Goal: Transaction & Acquisition: Obtain resource

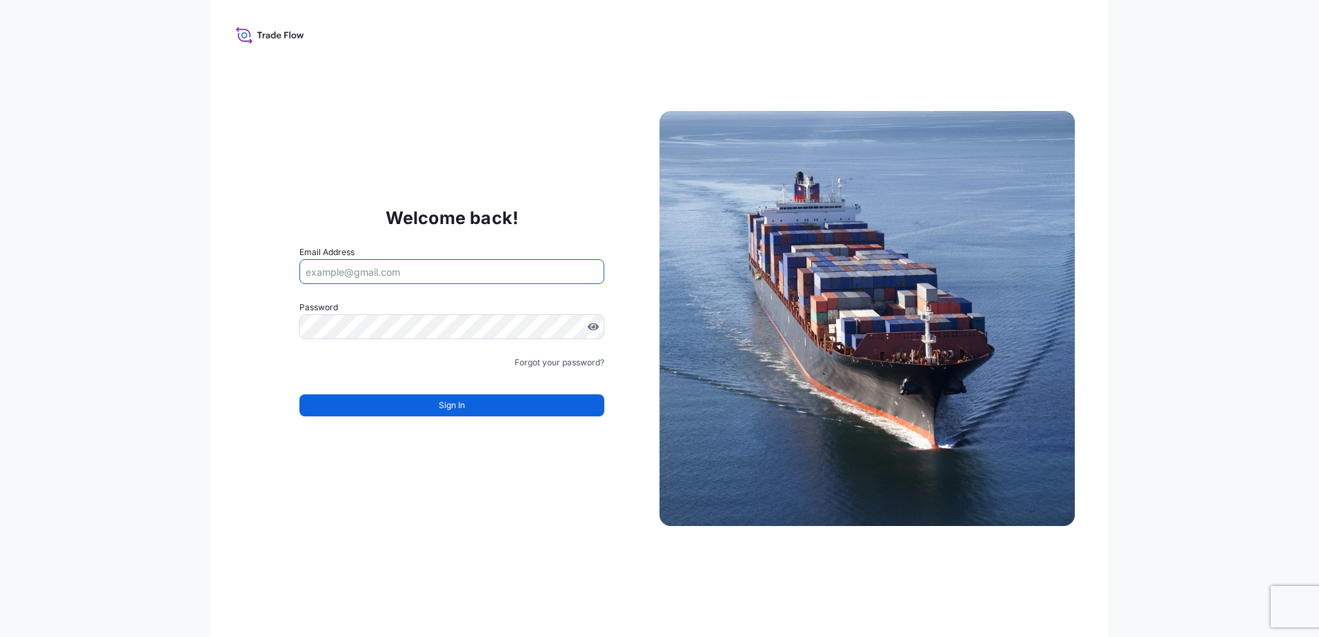
click at [400, 275] on input "Email Address" at bounding box center [451, 271] width 305 height 25
type input "pncontainers@poet.com"
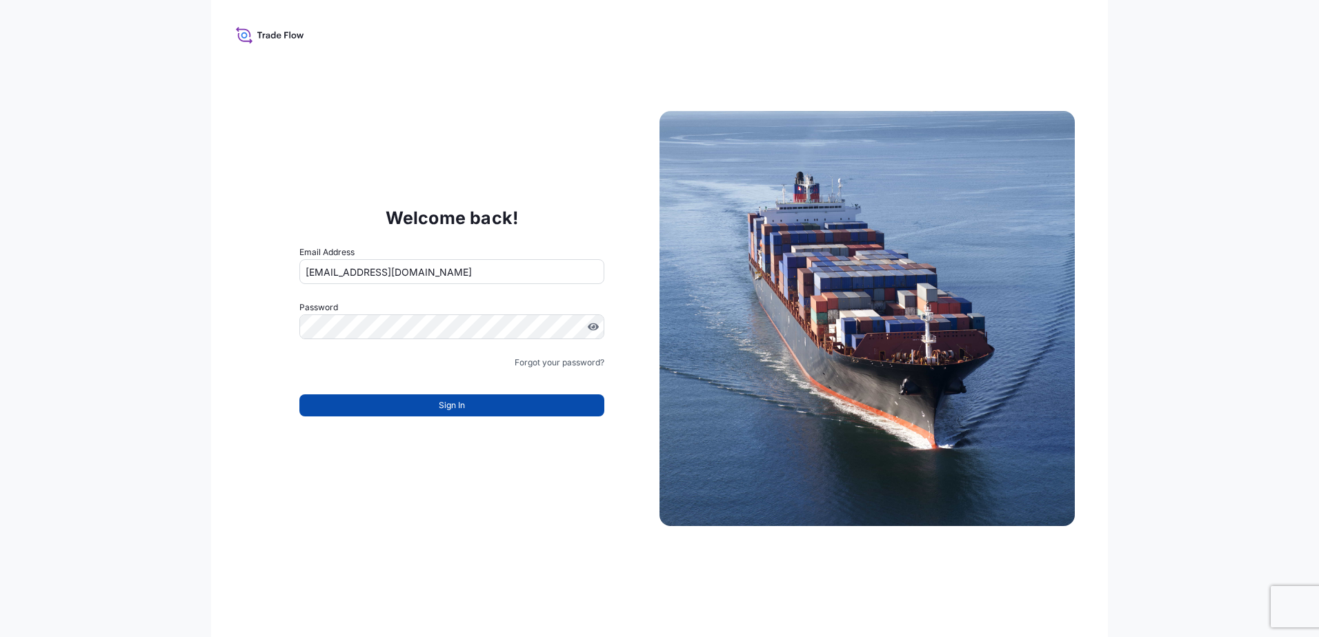
click at [470, 402] on button "Sign In" at bounding box center [451, 406] width 305 height 22
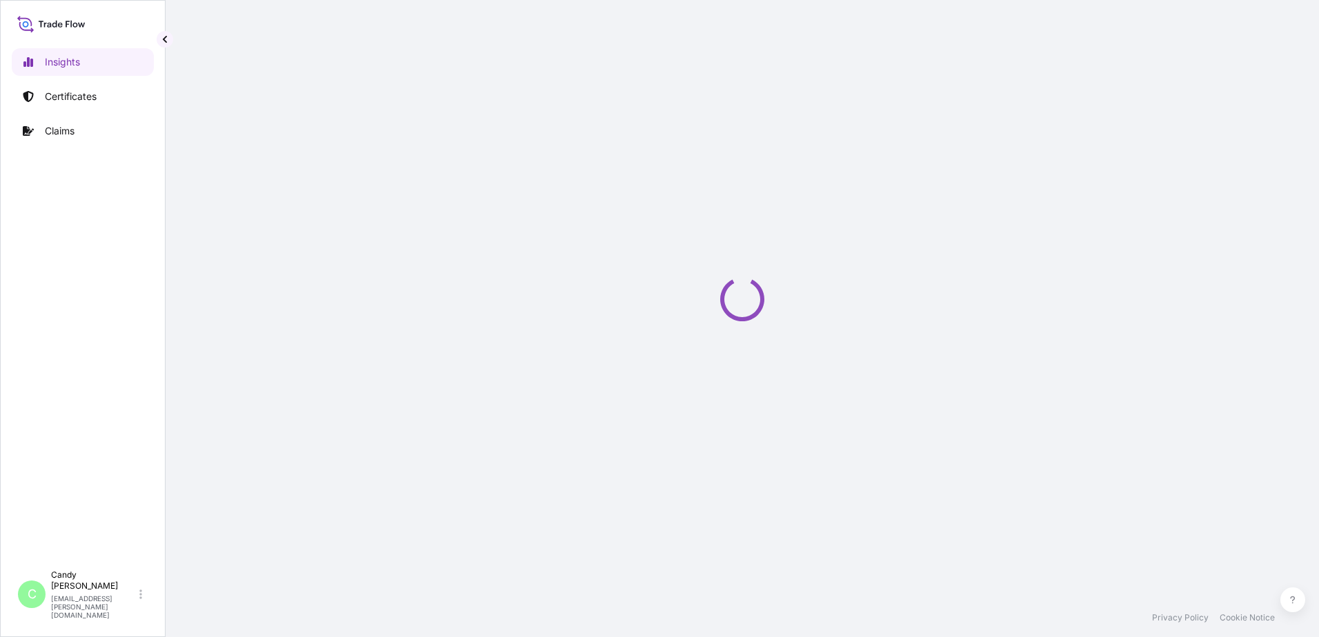
select select "2025"
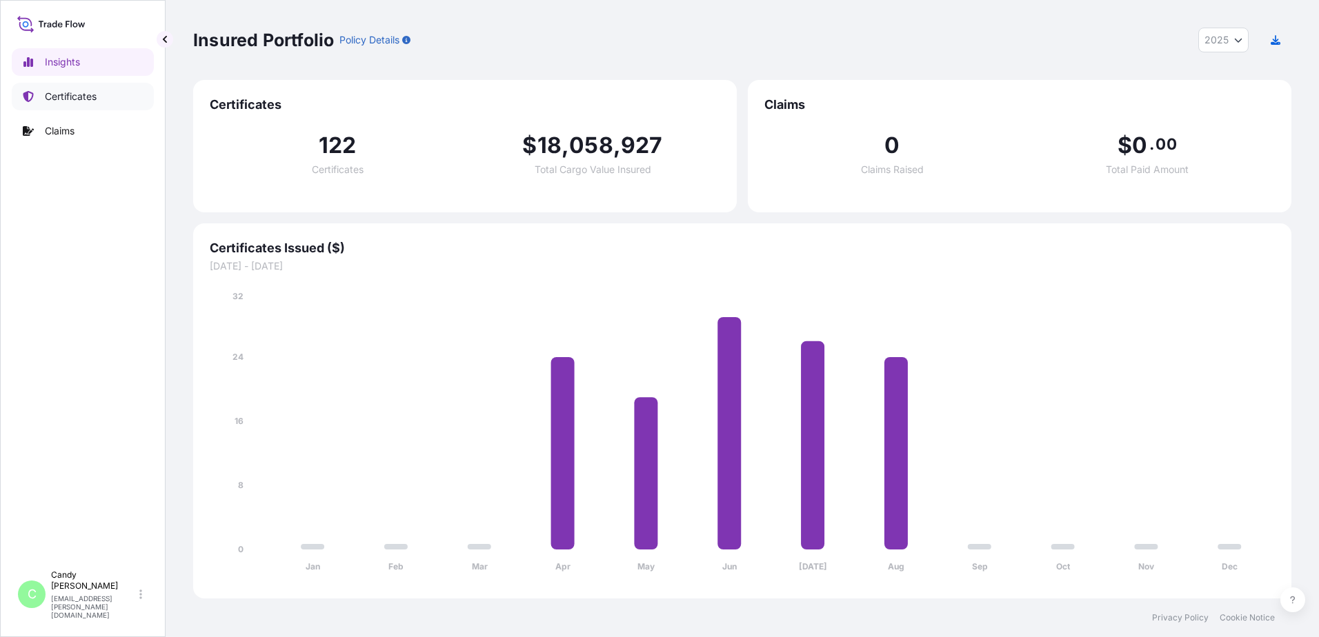
click at [73, 99] on p "Certificates" at bounding box center [71, 97] width 52 height 14
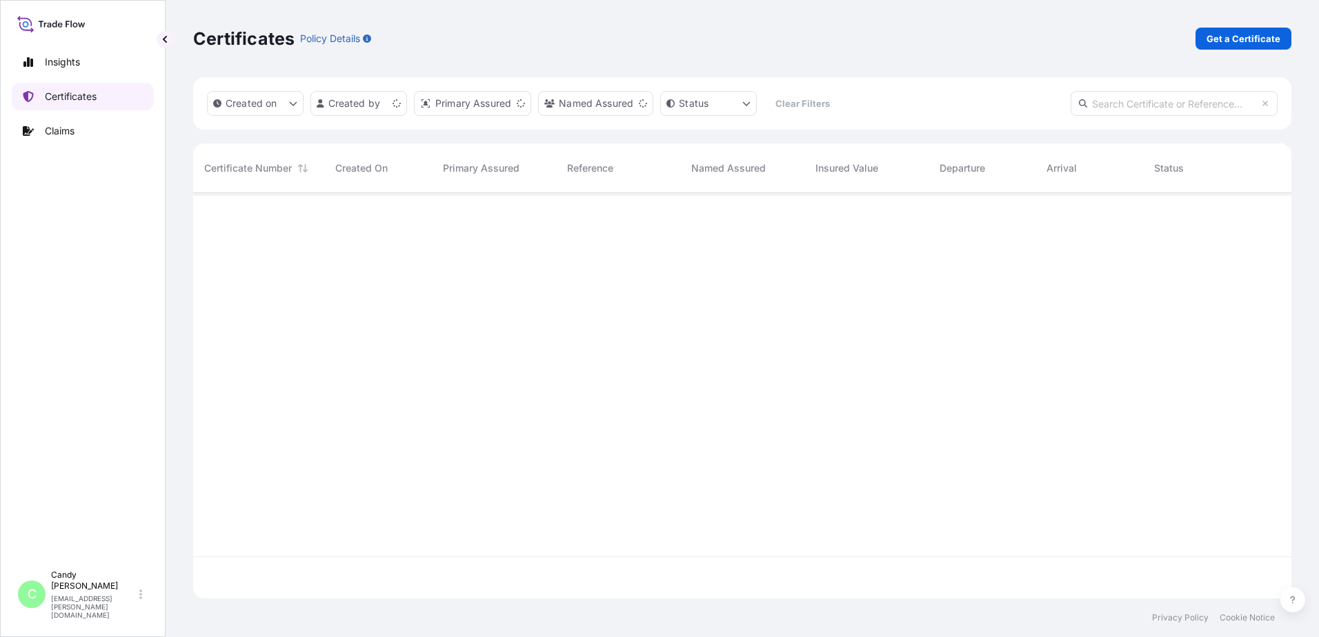
scroll to position [403, 1088]
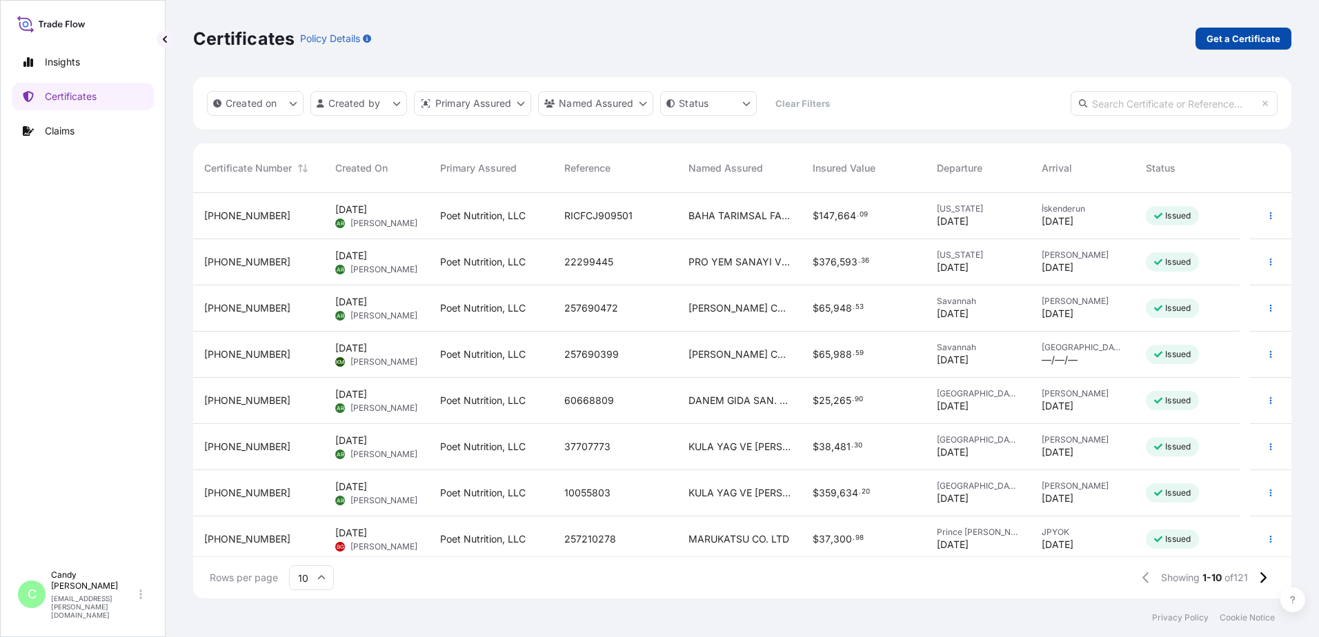
click at [1243, 41] on p "Get a Certificate" at bounding box center [1244, 39] width 74 height 14
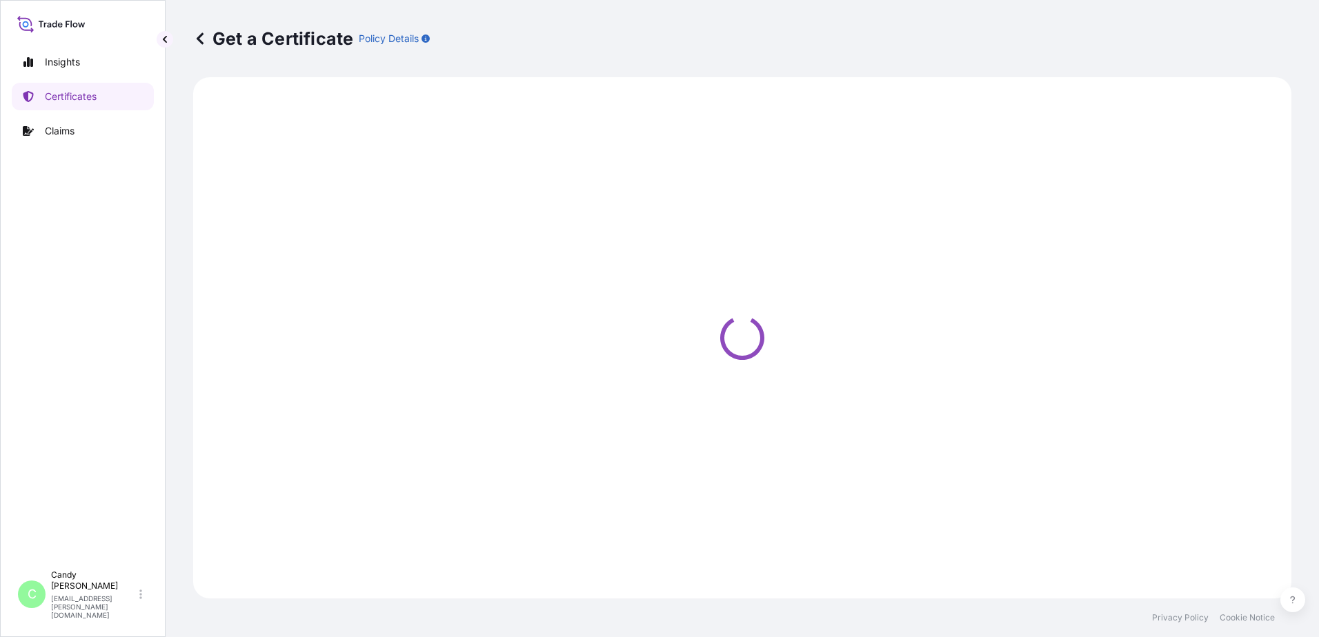
select select "Ocean Vessel"
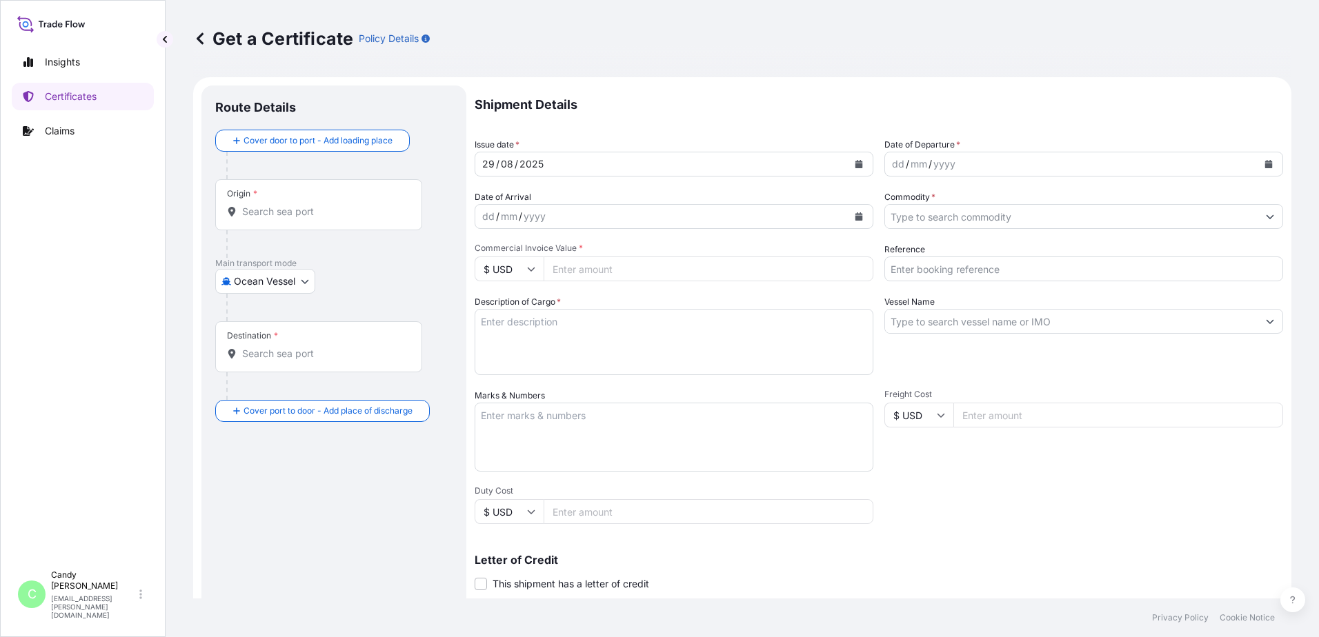
click at [316, 206] on input "Origin *" at bounding box center [323, 212] width 163 height 14
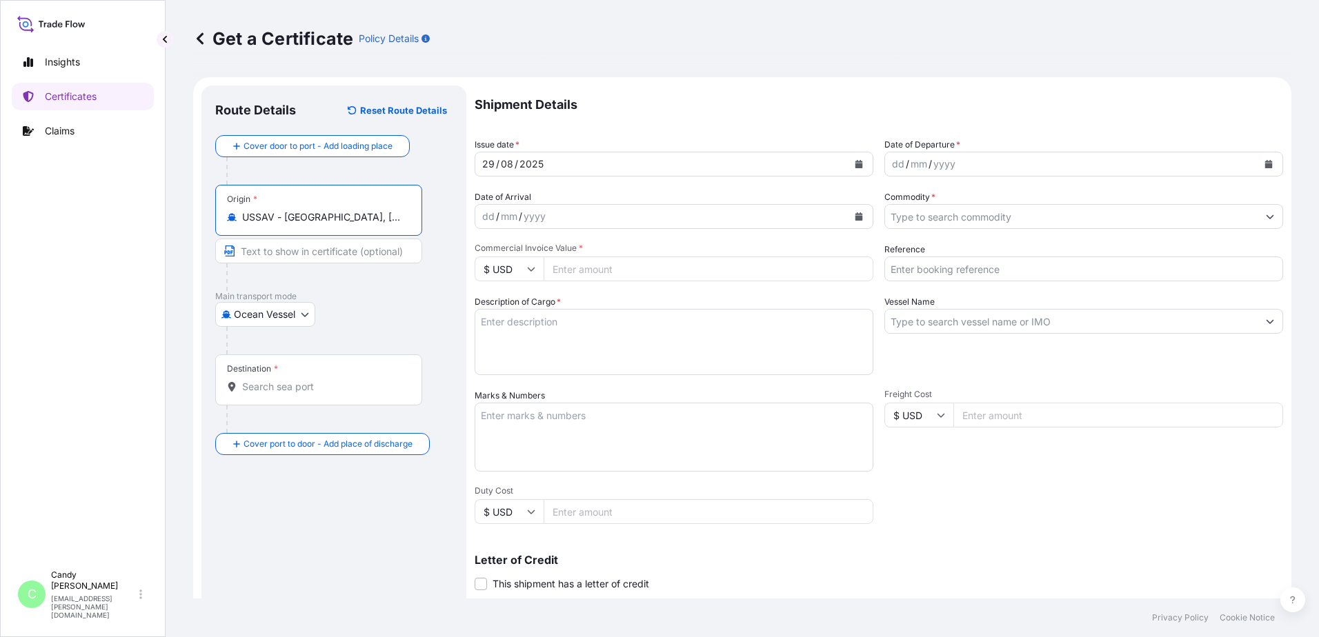
paste input "[GEOGRAPHIC_DATA], [GEOGRAPHIC_DATA], [GEOGRAPHIC_DATA]"
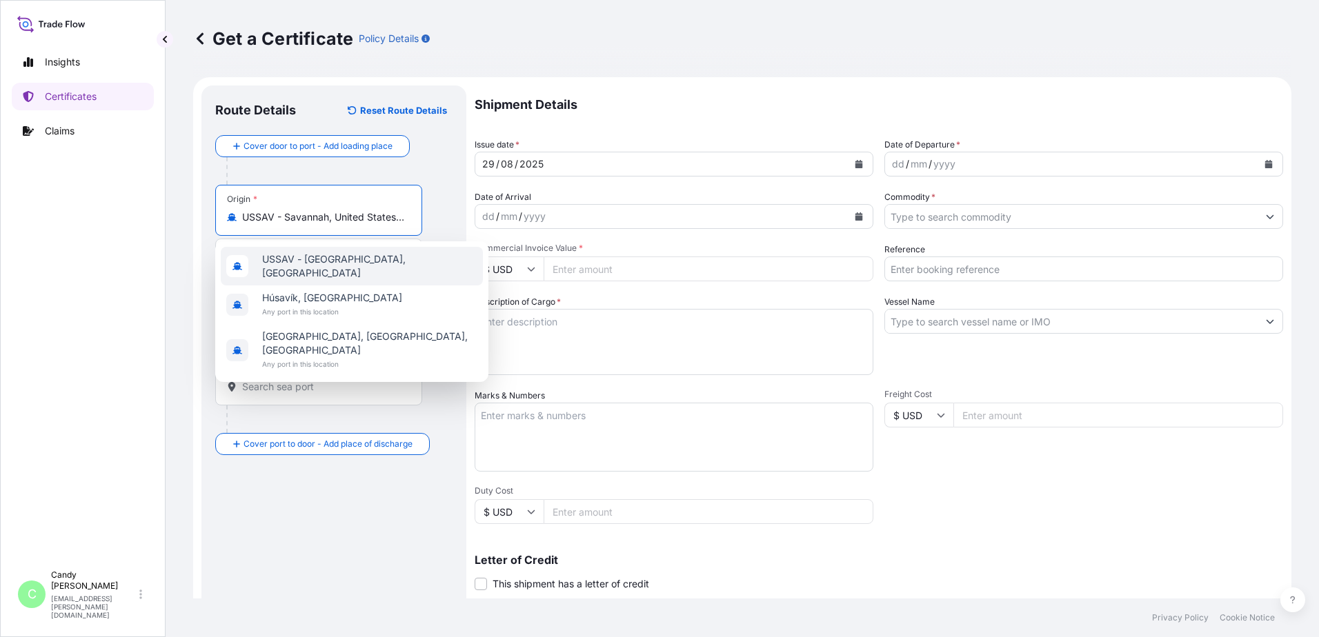
scroll to position [0, 88]
click at [343, 263] on span "USSAV - [GEOGRAPHIC_DATA], [GEOGRAPHIC_DATA]" at bounding box center [369, 267] width 215 height 28
type input "USSAV - [GEOGRAPHIC_DATA], [GEOGRAPHIC_DATA]"
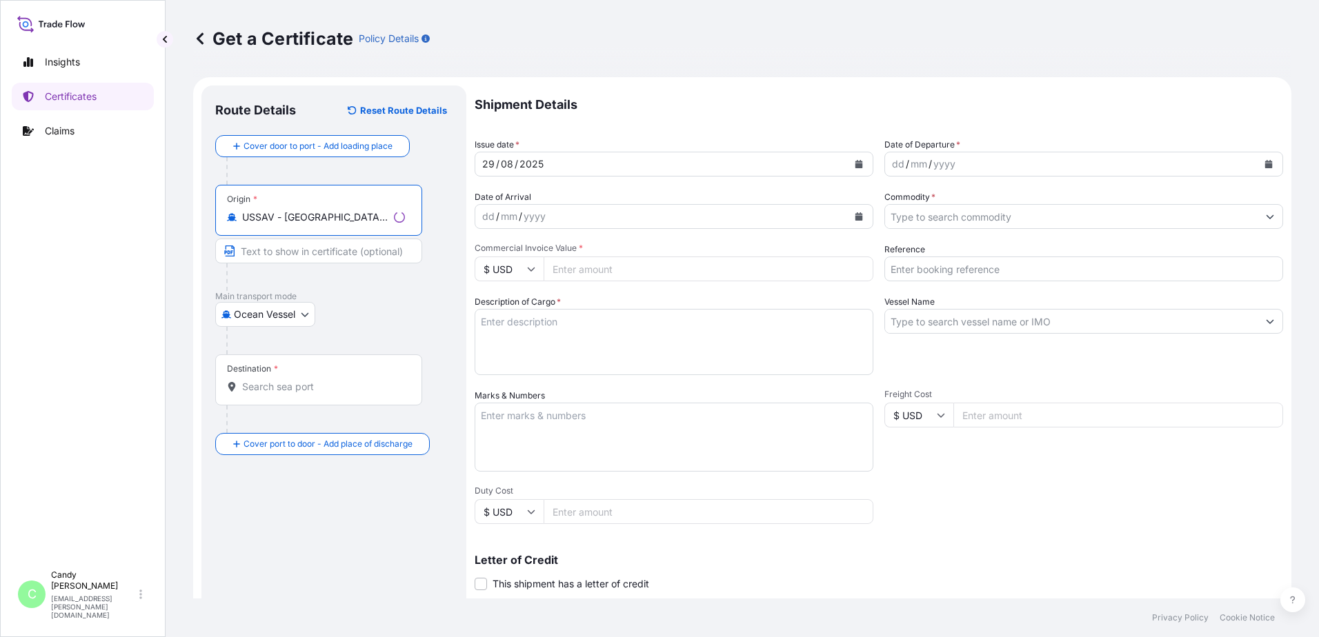
click at [336, 257] on input "Text to appear on certificate" at bounding box center [318, 251] width 207 height 25
paste input "[GEOGRAPHIC_DATA], [GEOGRAPHIC_DATA], [GEOGRAPHIC_DATA]"
type input "[GEOGRAPHIC_DATA], [GEOGRAPHIC_DATA], [GEOGRAPHIC_DATA]"
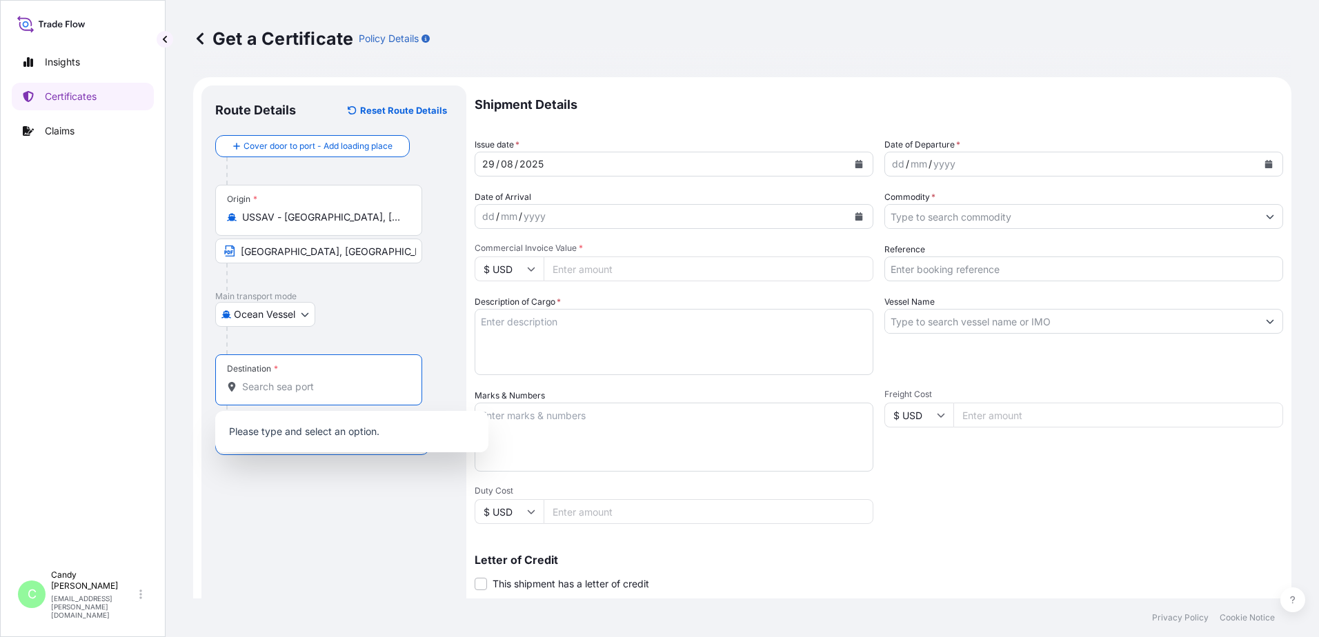
click at [304, 381] on input "Destination *" at bounding box center [323, 387] width 163 height 14
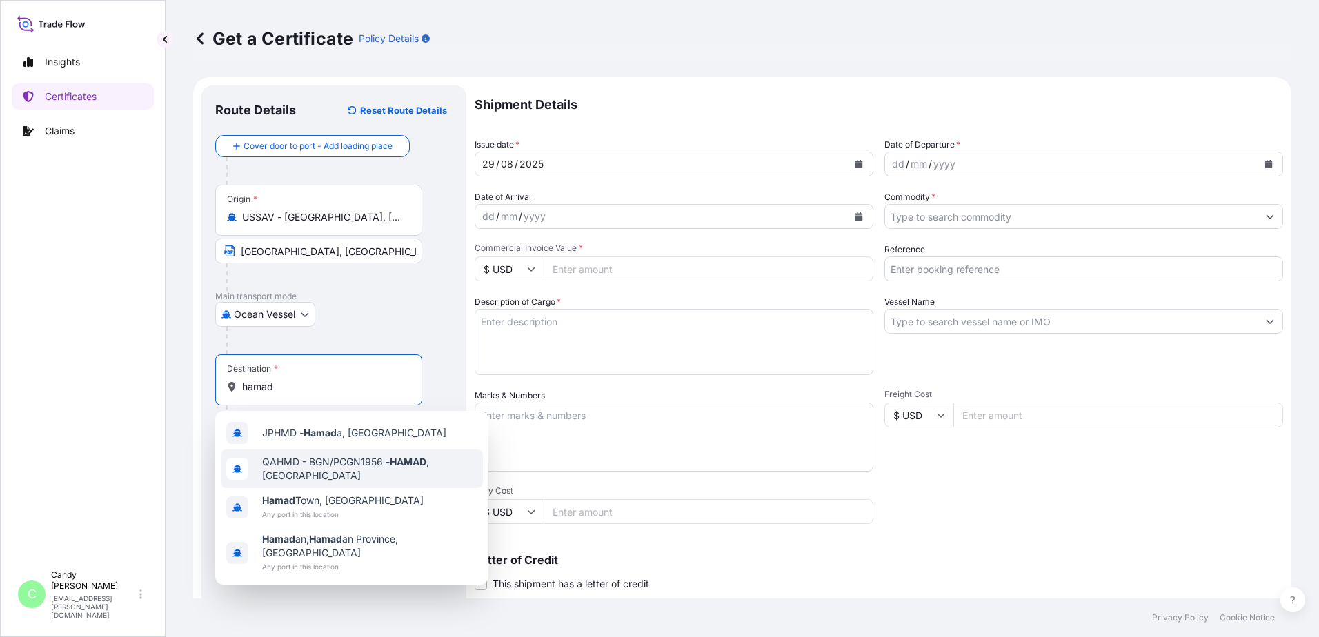
click at [310, 464] on span "QAHMD - BGN/PCGN1956 - HAMAD , [GEOGRAPHIC_DATA]" at bounding box center [369, 469] width 215 height 28
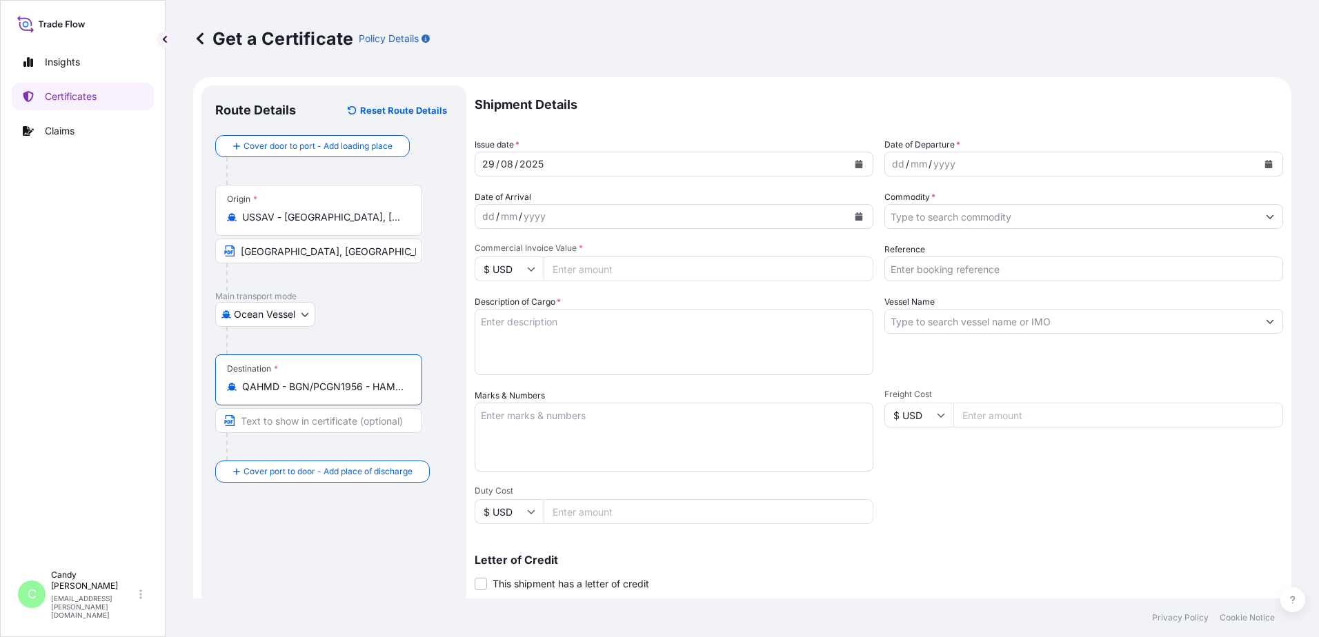
type input "QAHMD - BGN/PCGN1956 - HAMAD, [GEOGRAPHIC_DATA]"
click at [277, 423] on input "Text to appear on certificate" at bounding box center [318, 420] width 207 height 25
paste input "HAMAD, [GEOGRAPHIC_DATA]"
type input "HAMAD, [GEOGRAPHIC_DATA]"
click at [1260, 159] on button "Calendar" at bounding box center [1269, 164] width 22 height 22
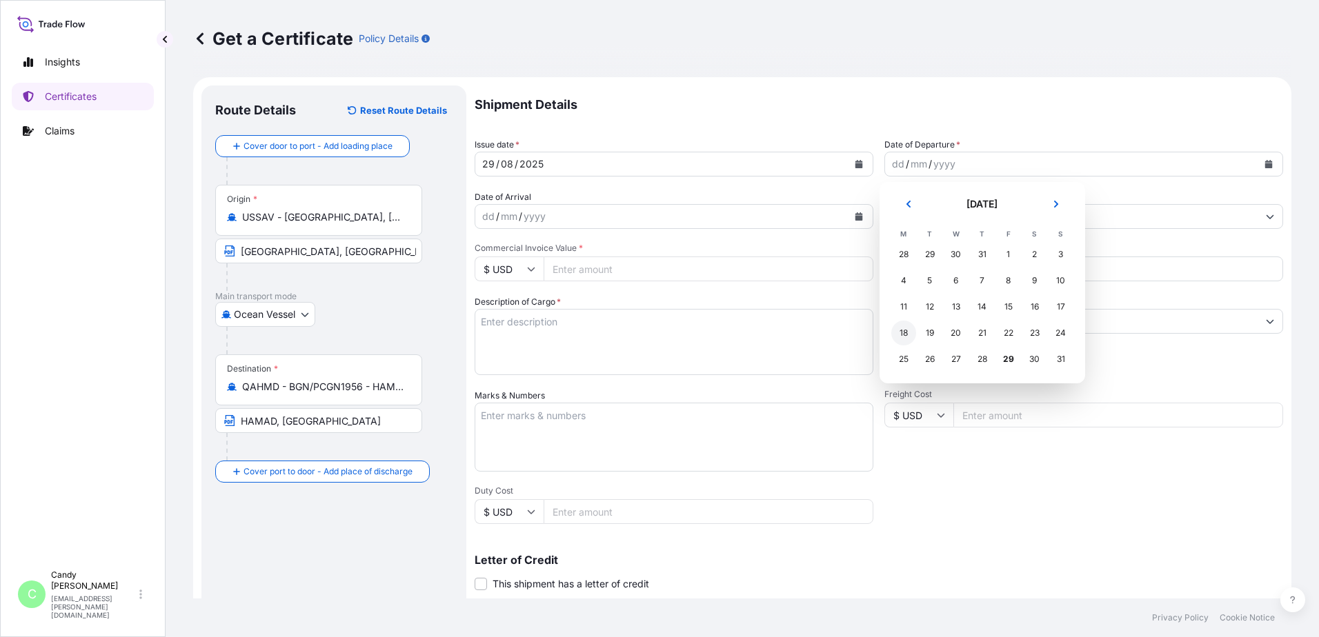
click at [902, 329] on div "18" at bounding box center [903, 333] width 25 height 25
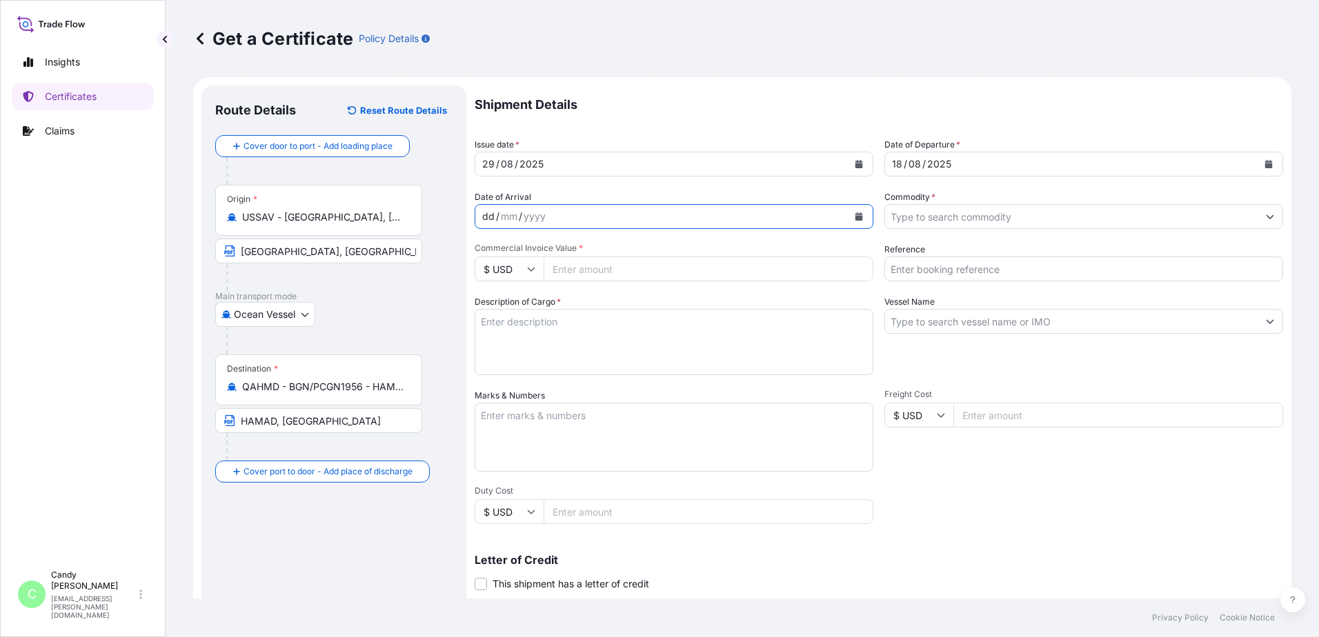
click at [547, 219] on div "dd / mm / yyyy" at bounding box center [661, 216] width 373 height 25
click at [858, 217] on icon "Calendar" at bounding box center [859, 216] width 8 height 8
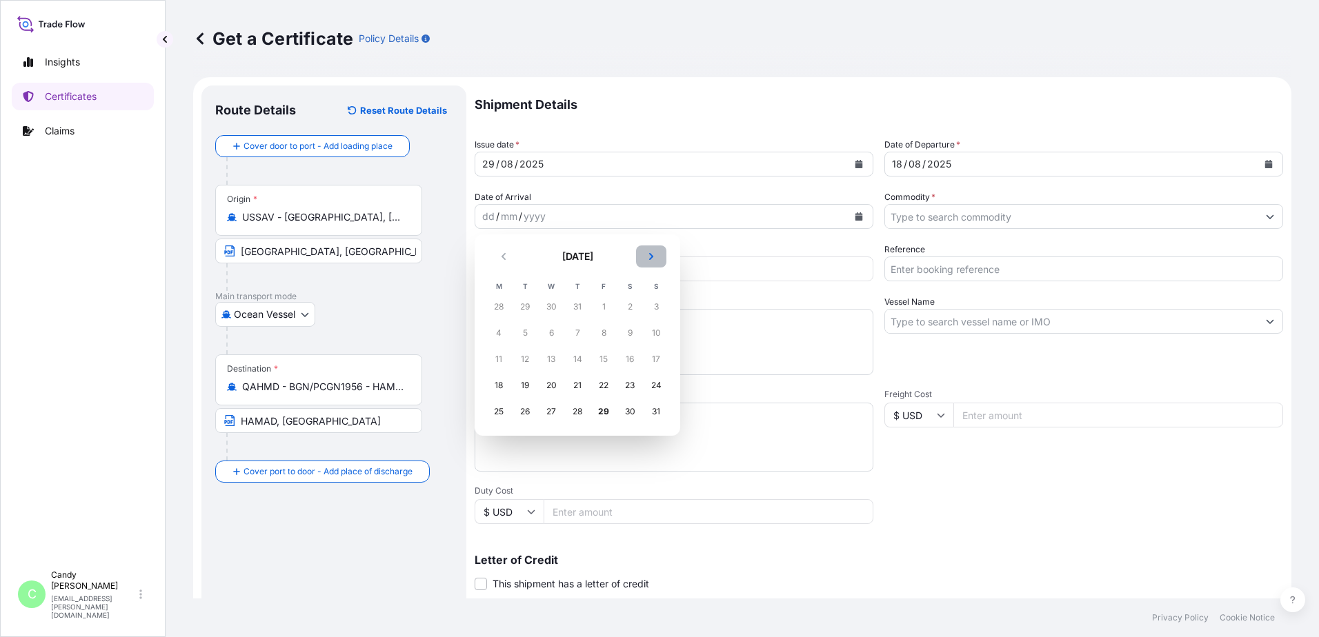
click at [651, 256] on icon "Next" at bounding box center [651, 256] width 4 height 7
click at [551, 333] on div "10" at bounding box center [551, 333] width 25 height 25
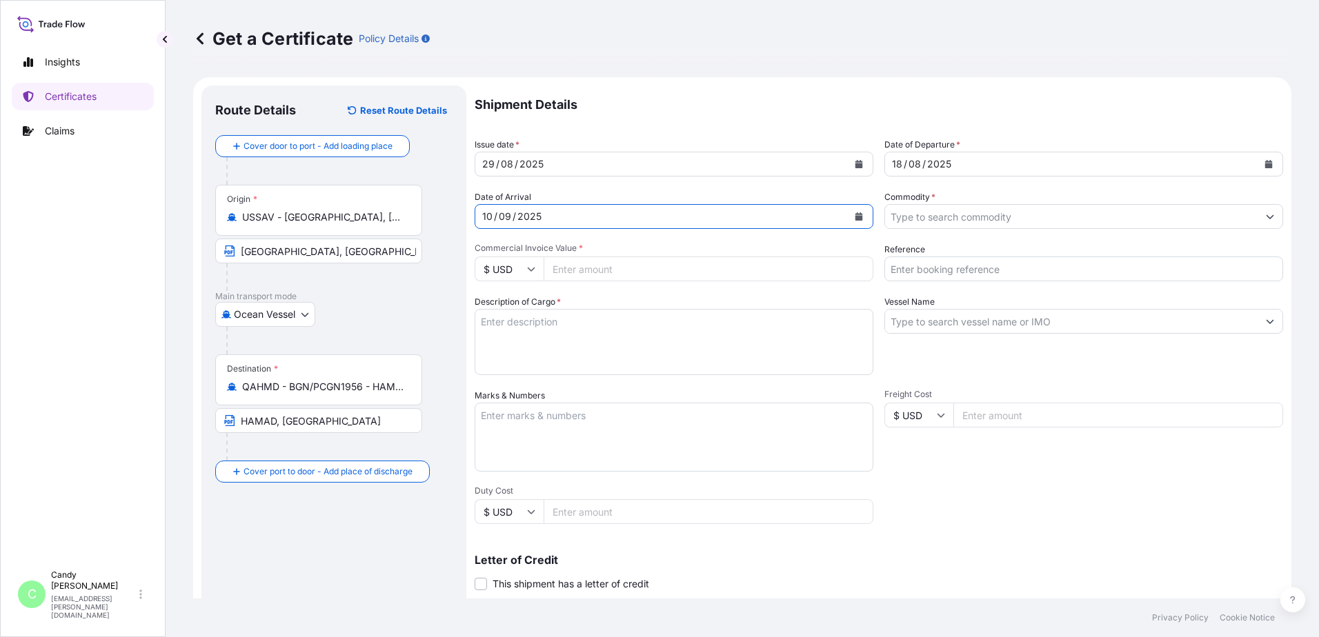
click at [855, 215] on icon "Calendar" at bounding box center [859, 216] width 8 height 8
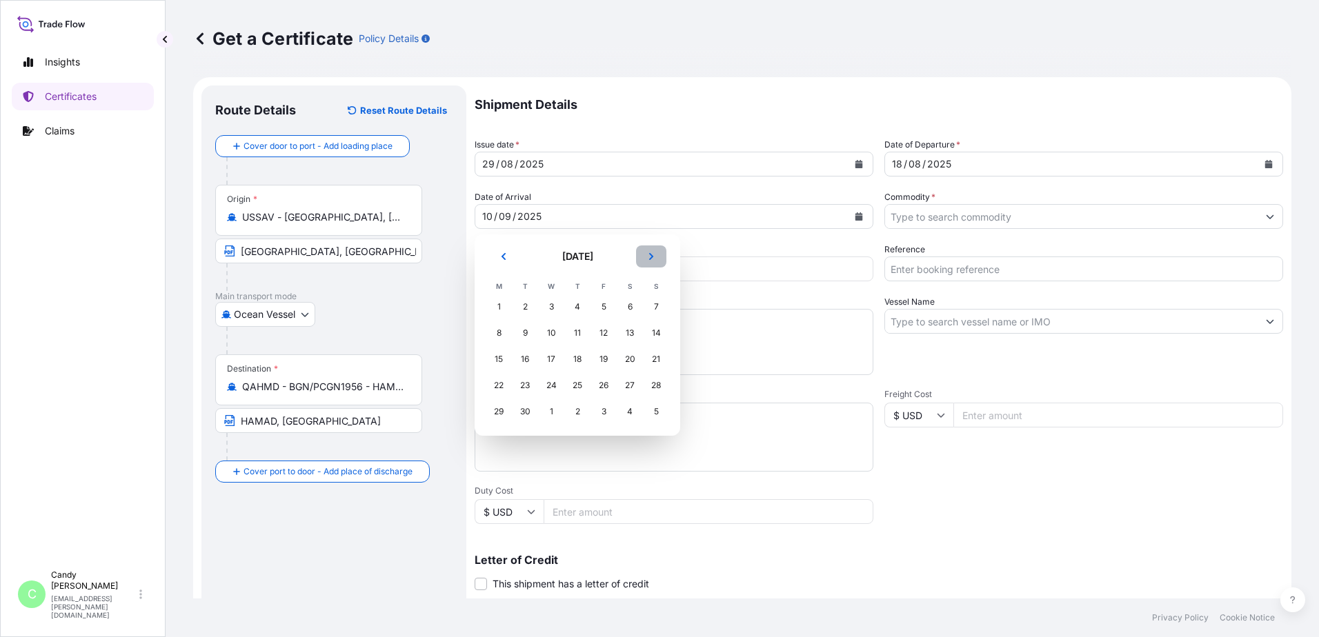
click at [656, 256] on button "Next" at bounding box center [651, 257] width 30 height 22
click at [598, 333] on div "10" at bounding box center [603, 333] width 25 height 25
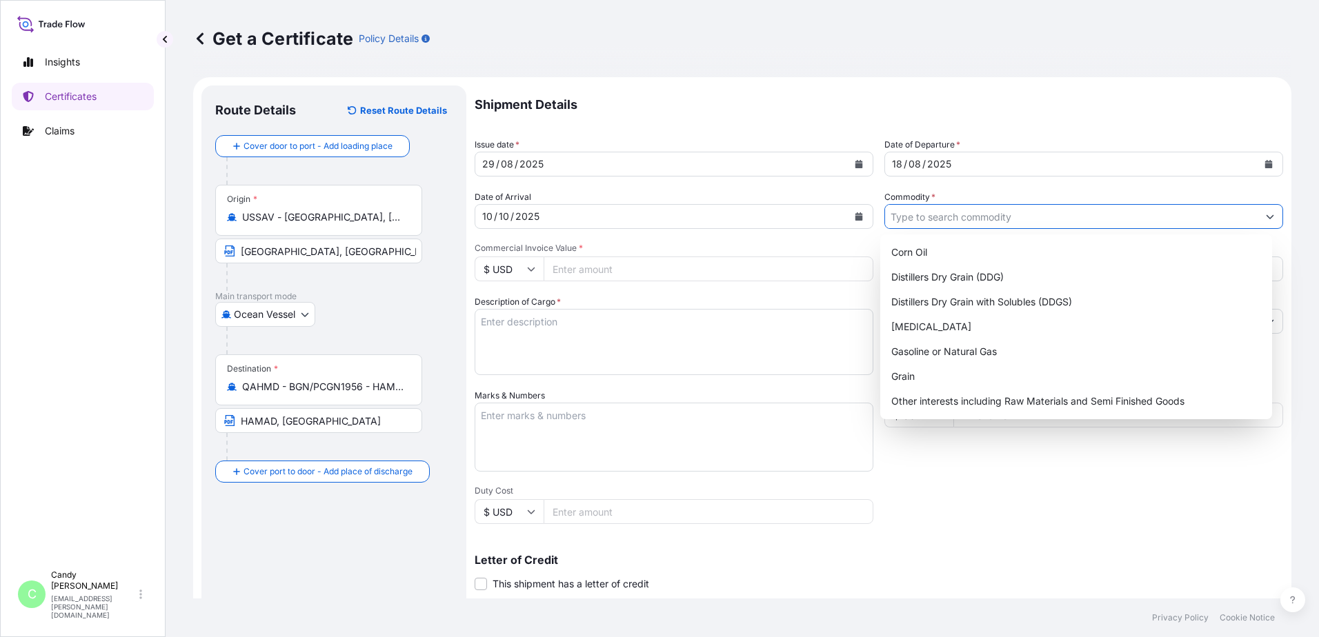
click at [931, 221] on input "Commodity *" at bounding box center [1071, 216] width 373 height 25
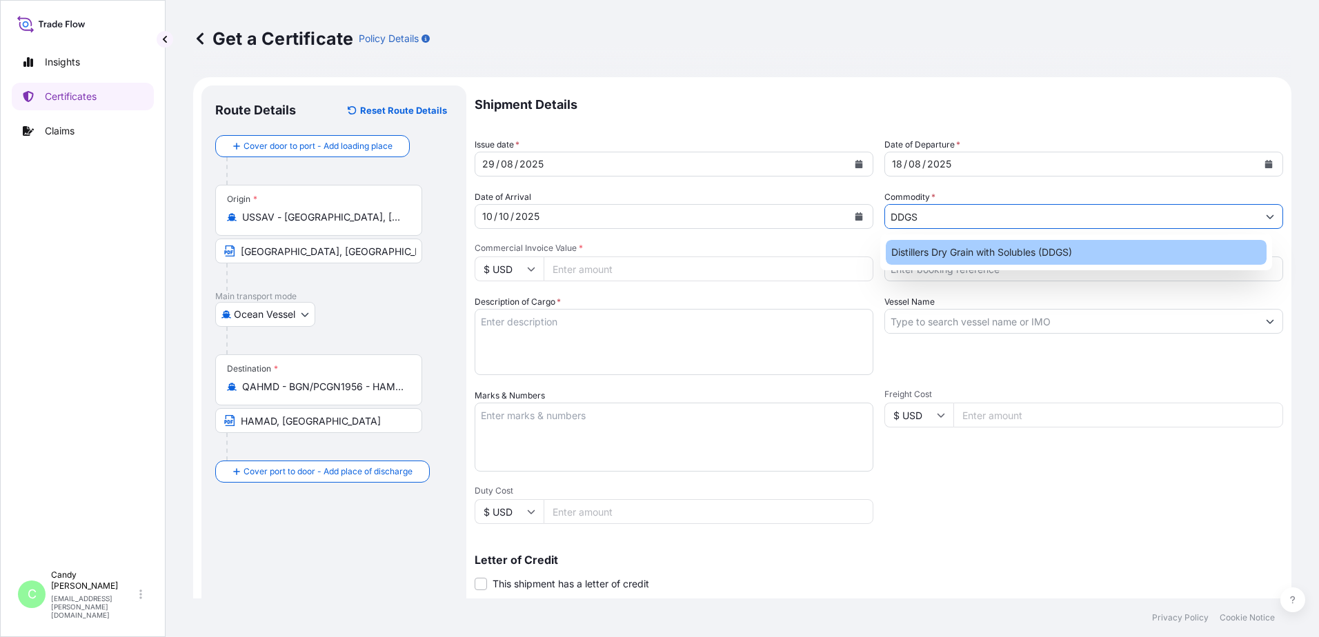
click at [921, 253] on div "Distillers Dry Grain with Solubles (DDGS)" at bounding box center [1077, 252] width 382 height 25
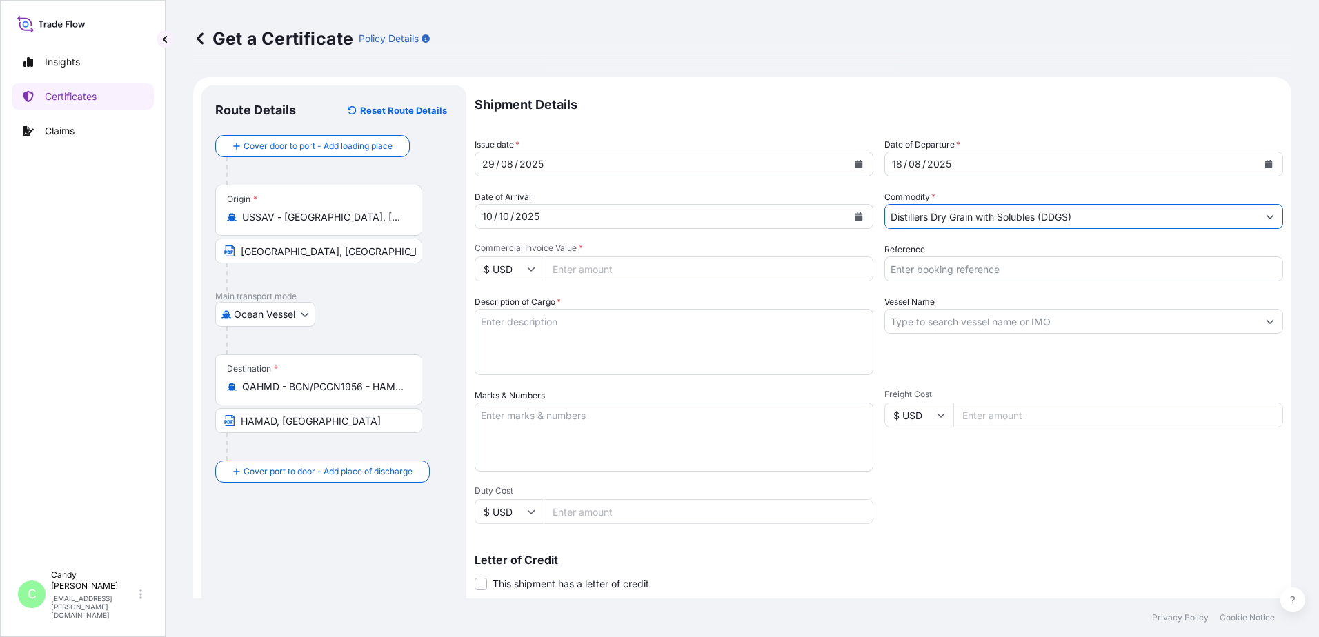
type input "Distillers Dry Grain with Solubles (DDGS)"
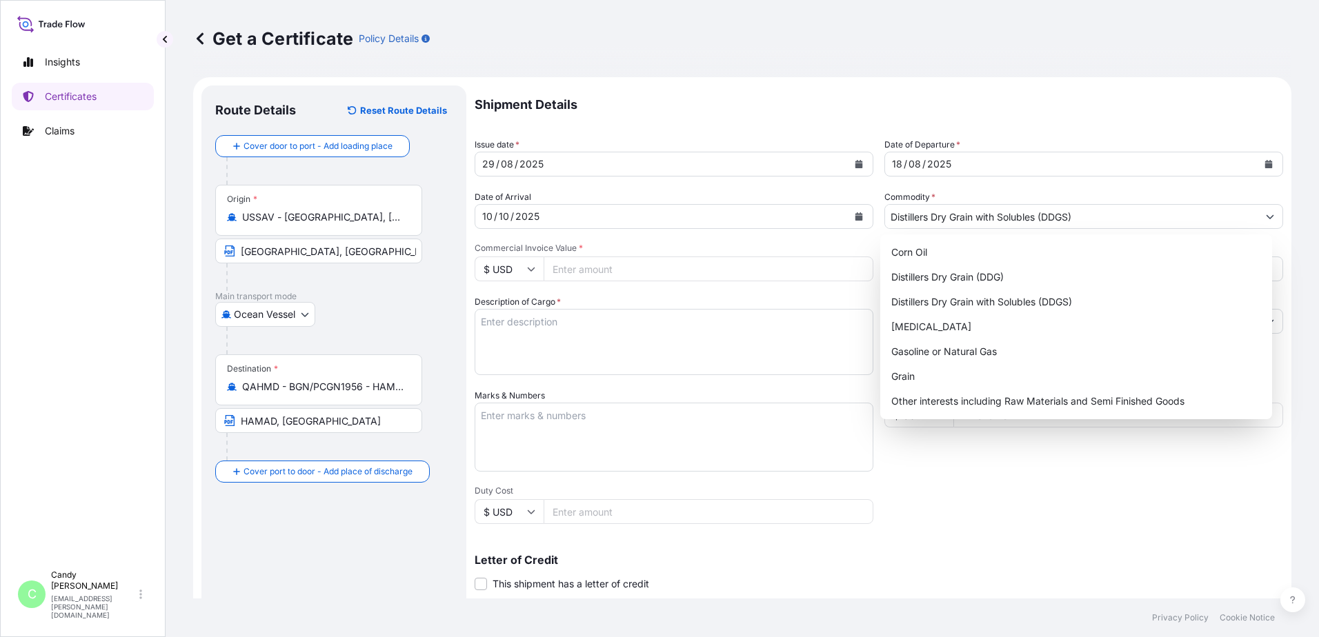
click at [588, 274] on input "Commercial Invoice Value *" at bounding box center [709, 269] width 330 height 25
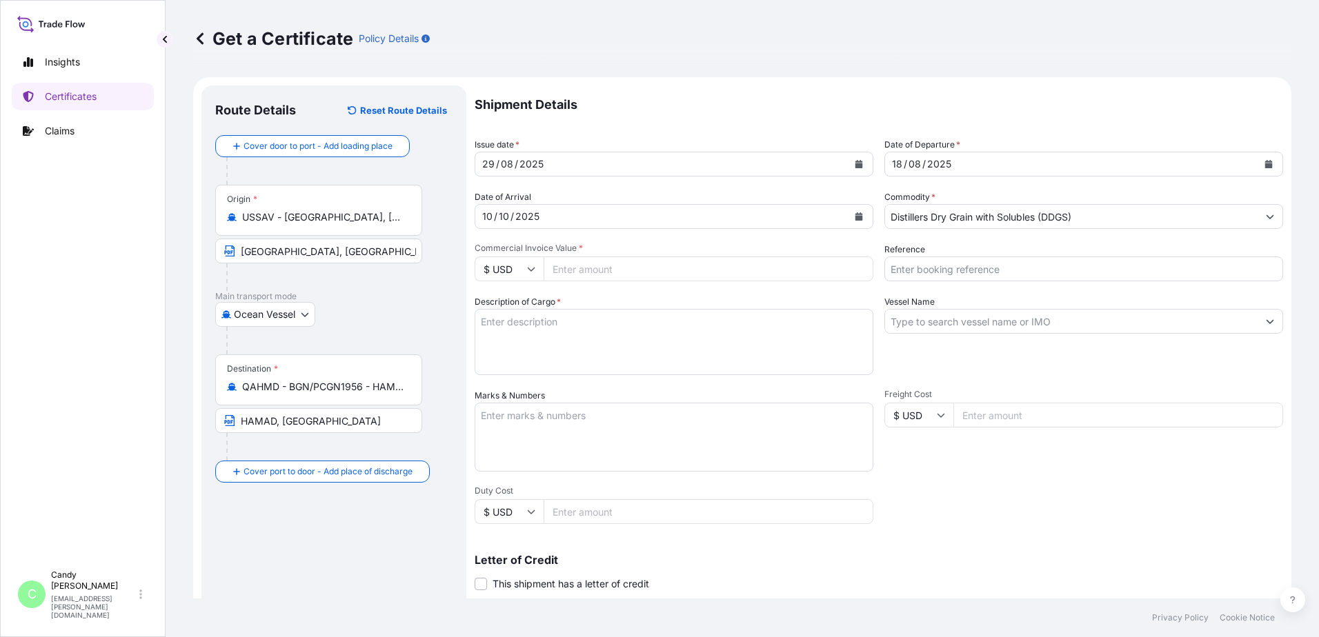
paste input "146084.10"
type input "146084.10"
click at [918, 267] on input "Reference" at bounding box center [1083, 269] width 399 height 25
click at [926, 268] on input "Reference" at bounding box center [1083, 269] width 399 height 25
paste input "EBKG13769663"
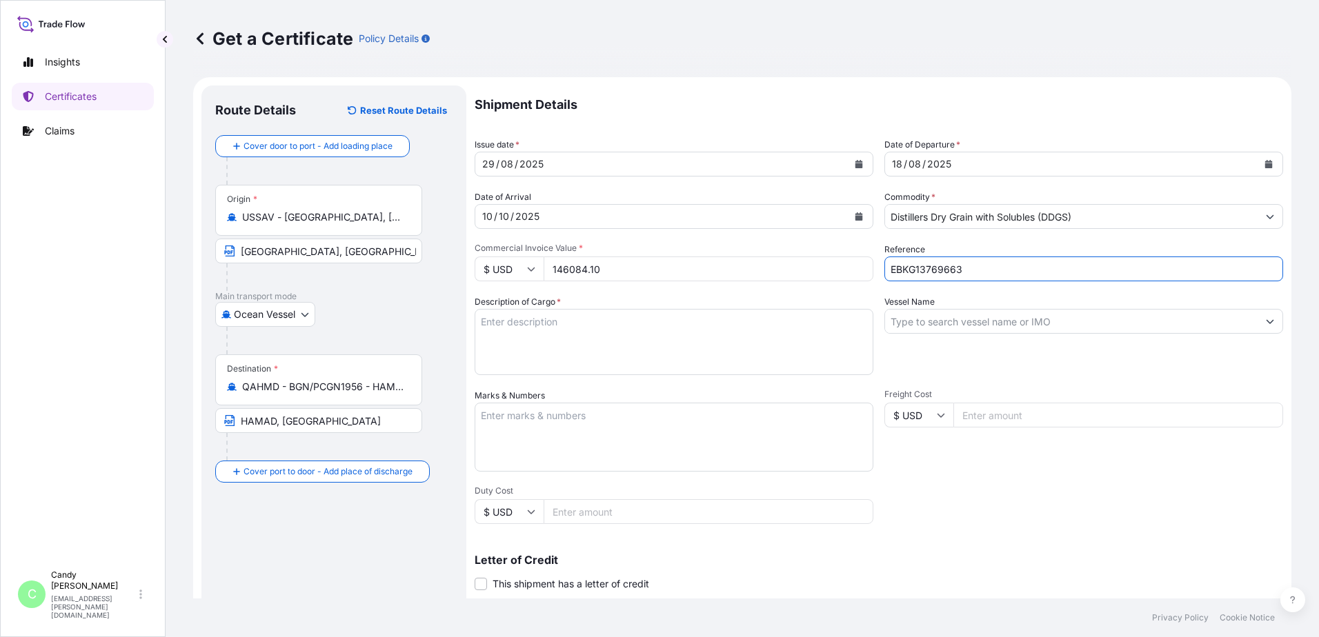
type input "EBKG13769663"
click at [528, 324] on textarea "Description of Cargo *" at bounding box center [674, 342] width 399 height 66
paste textarea "DISTILLERS DRIED GRAINS WITH SOLUBLES (DDGS) TOTAL WEIGHT (MTS): 465.236 FREIGH…"
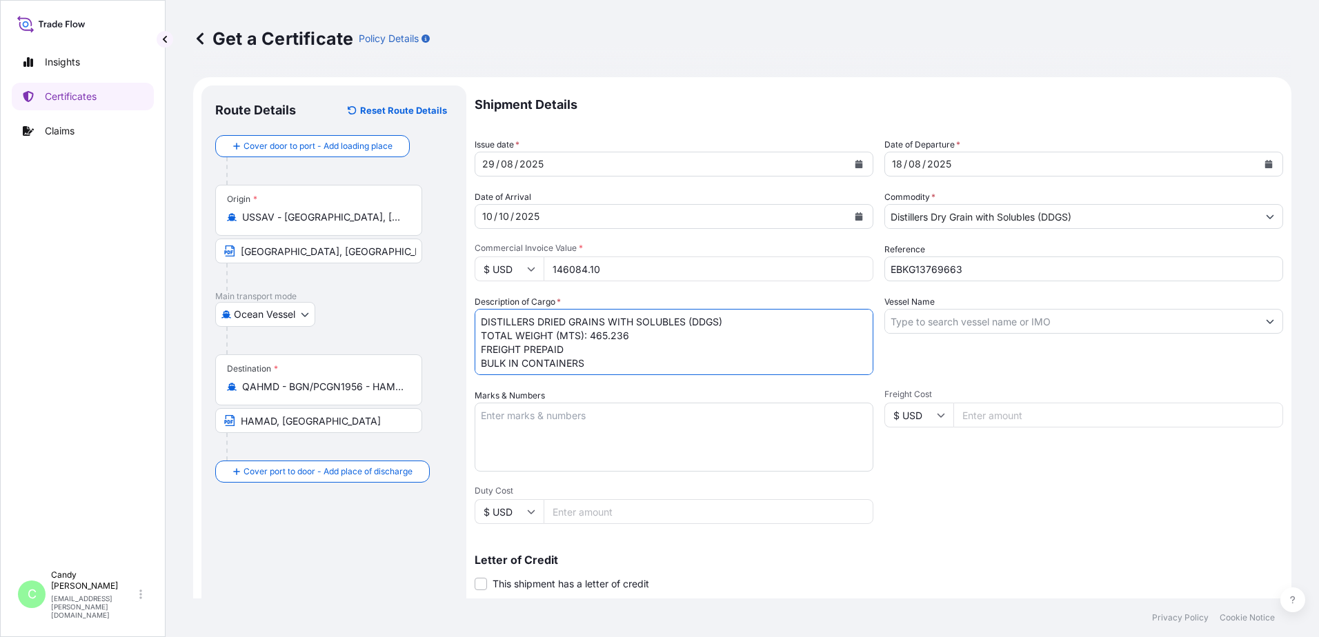
scroll to position [8, 0]
click at [511, 368] on textarea "DISTILLERS DRIED GRAINS WITH SOLUBLES (DDGS) TOTAL WEIGHT (MTS): 465.236 FREIGH…" at bounding box center [674, 342] width 399 height 66
paste textarea "X20250801038076"
type textarea "DISTILLERS DRIED GRAINS WITH SOLUBLES (DDGS) TOTAL WEIGHT (MTS): 465.236 FREIGH…"
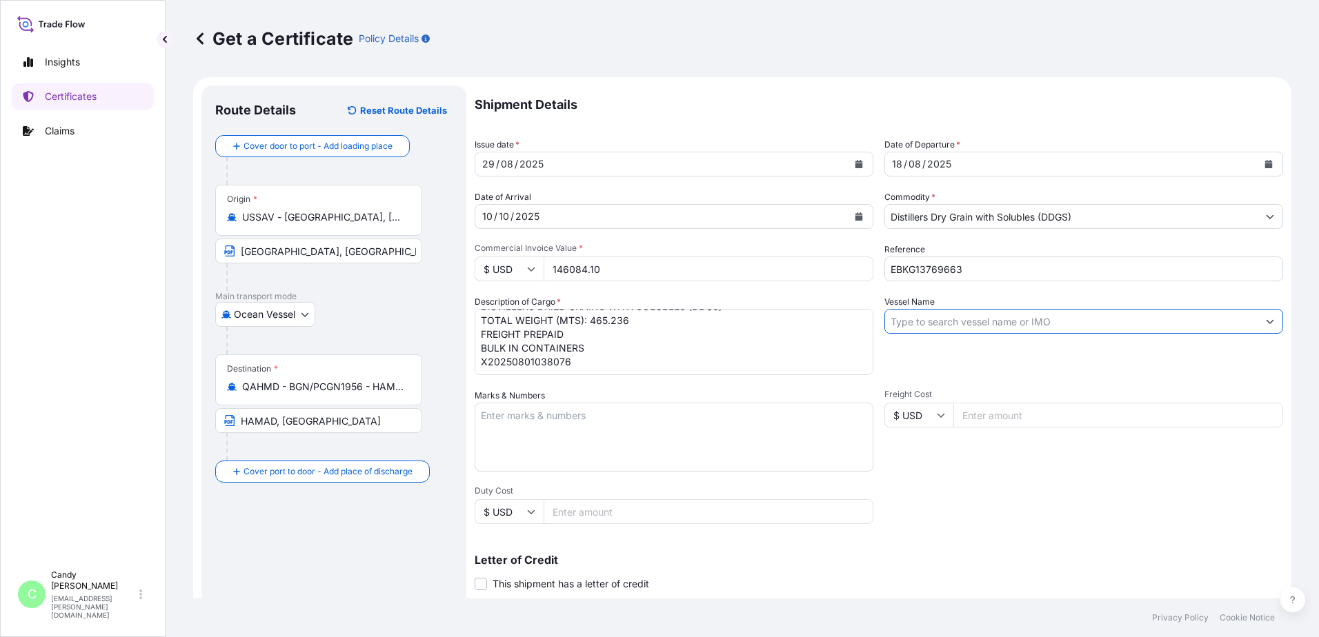
click at [955, 322] on input "Vessel Name" at bounding box center [1071, 321] width 373 height 25
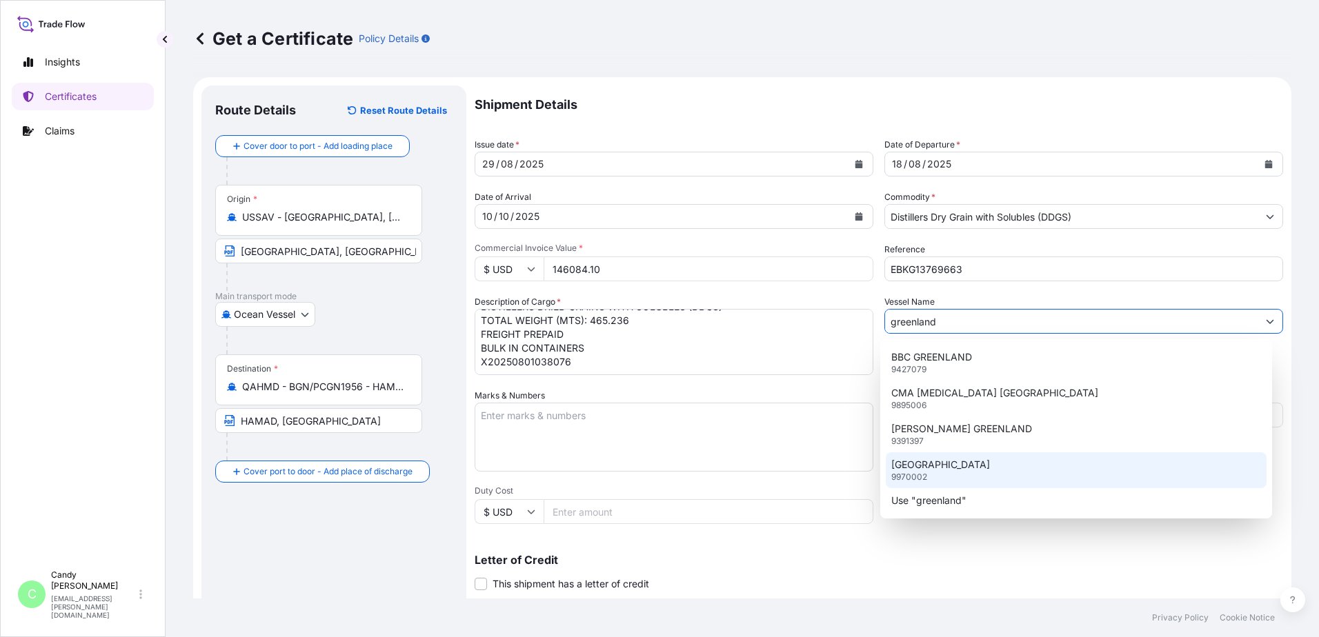
click at [919, 468] on p "[GEOGRAPHIC_DATA]" at bounding box center [940, 465] width 99 height 14
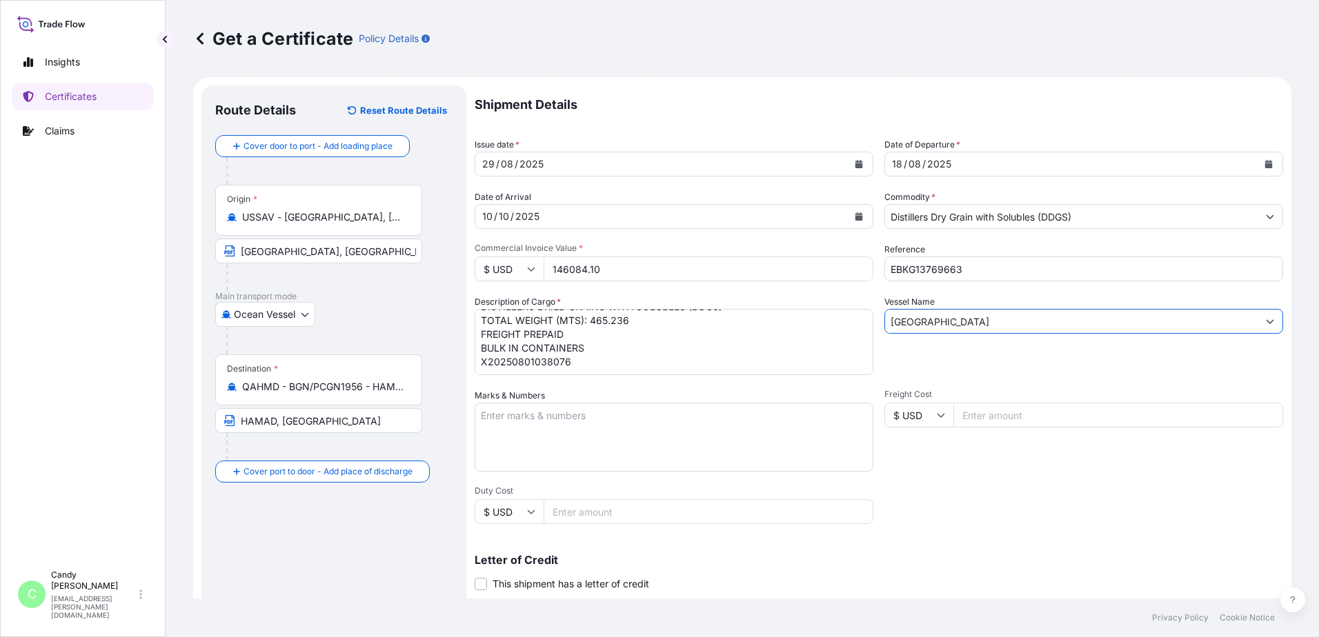
type input "[GEOGRAPHIC_DATA]"
click at [551, 423] on textarea "Marks & Numbers" at bounding box center [674, 437] width 399 height 69
type textarea "N/M"
drag, startPoint x: 528, startPoint y: 415, endPoint x: 435, endPoint y: 418, distance: 92.5
click at [435, 418] on form "Route Details Reset Route Details Cover door to port - Add loading place Place …" at bounding box center [742, 433] width 1098 height 713
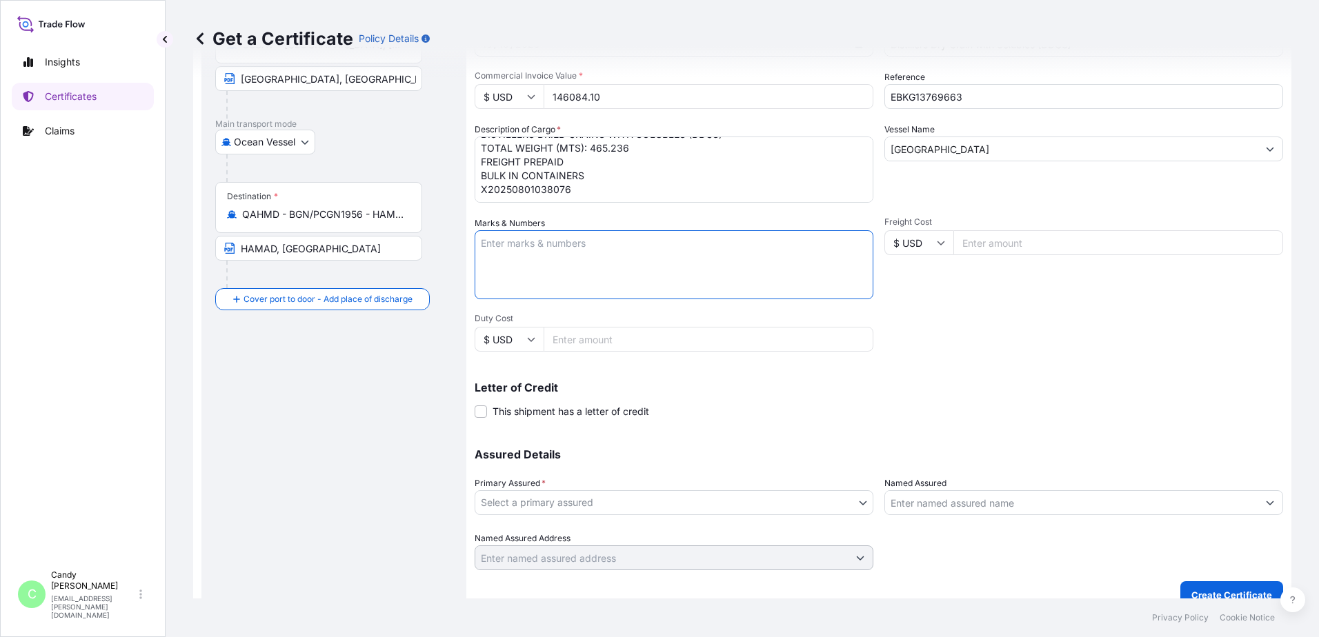
scroll to position [191, 0]
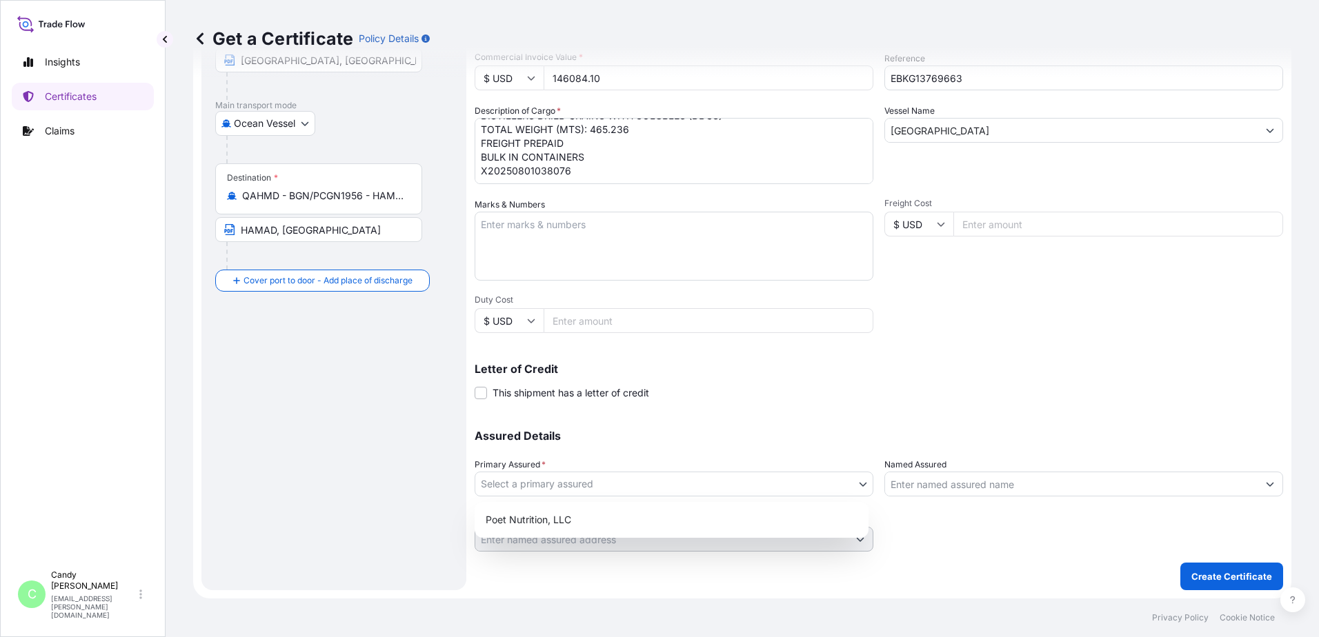
click at [566, 483] on body "Insights Certificates Claims C [PERSON_NAME] [EMAIL_ADDRESS][PERSON_NAME][DOMAI…" at bounding box center [659, 318] width 1319 height 637
click at [535, 517] on div "Poet Nutrition, LLC" at bounding box center [671, 520] width 383 height 25
select select "31546"
click at [991, 487] on input "Named Assured" at bounding box center [1071, 484] width 373 height 25
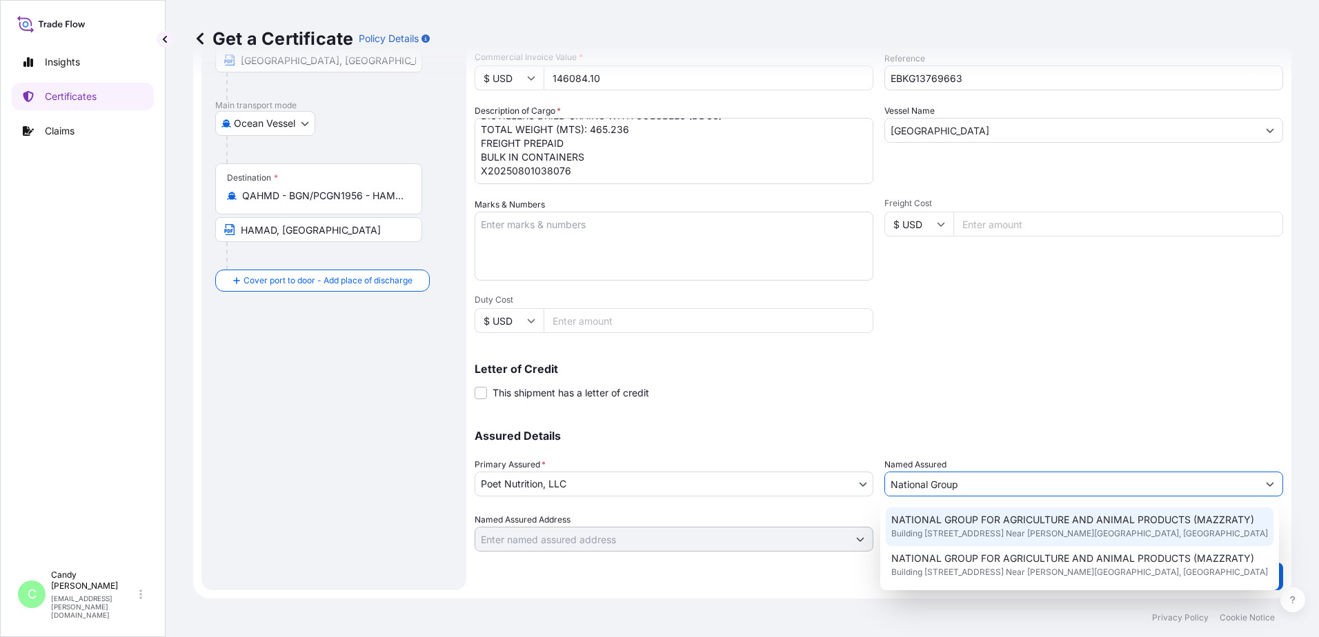
click at [1085, 525] on span "NATIONAL GROUP FOR AGRICULTURE AND ANIMAL PRODUCTS (MAZZRATY)" at bounding box center [1072, 520] width 363 height 14
type input "NATIONAL GROUP FOR AGRICULTURE AND ANIMAL PRODUCTS (MAZZRATY)"
type input "Building [STREET_ADDRESS] Near [PERSON_NAME][GEOGRAPHIC_DATA]"
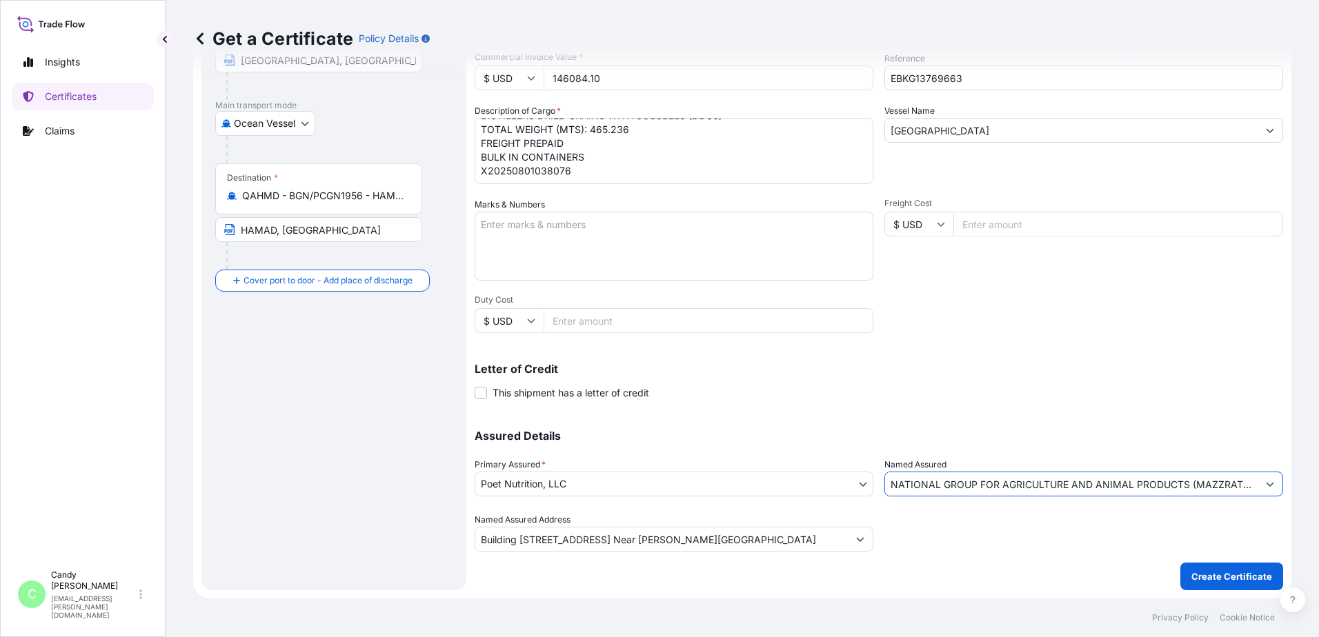
type input "NATIONAL GROUP FOR AGRICULTURE AND ANIMAL PRODUCTS (MAZZRATY)"
click at [856, 538] on icon "Show suggestions" at bounding box center [860, 539] width 8 height 8
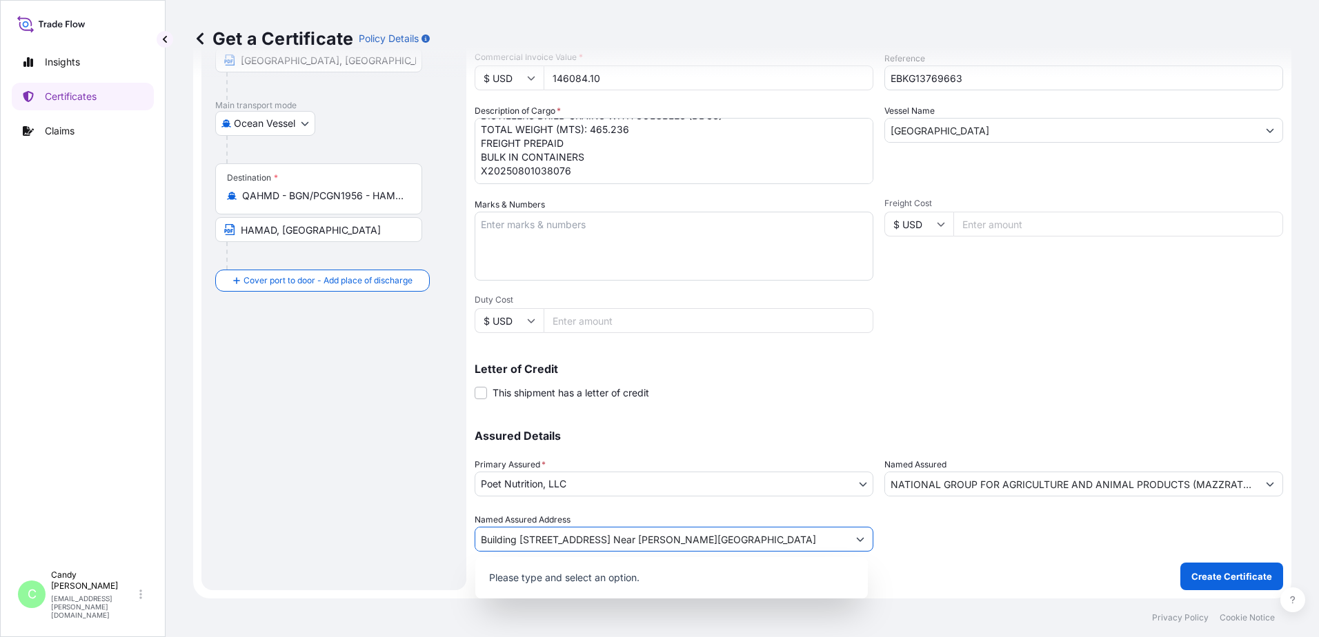
click at [564, 541] on input "Building [STREET_ADDRESS] Near [PERSON_NAME][GEOGRAPHIC_DATA]" at bounding box center [661, 539] width 373 height 25
click at [831, 541] on input "Building [STREET_ADDRESS] Near [PERSON_NAME][GEOGRAPHIC_DATA]" at bounding box center [661, 539] width 373 height 25
drag, startPoint x: 483, startPoint y: 544, endPoint x: 862, endPoint y: 561, distance: 379.2
click at [862, 561] on body "0 options available. Insights Certificates Claims C [PERSON_NAME] [EMAIL_ADDRES…" at bounding box center [659, 318] width 1319 height 637
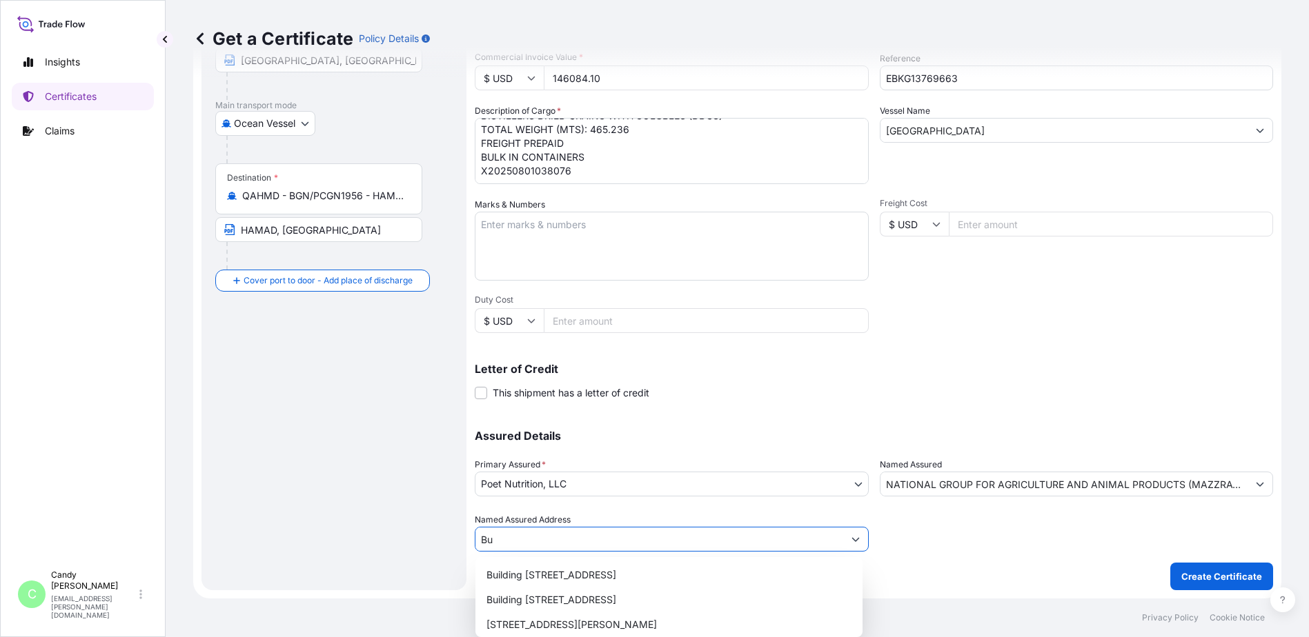
type input "B"
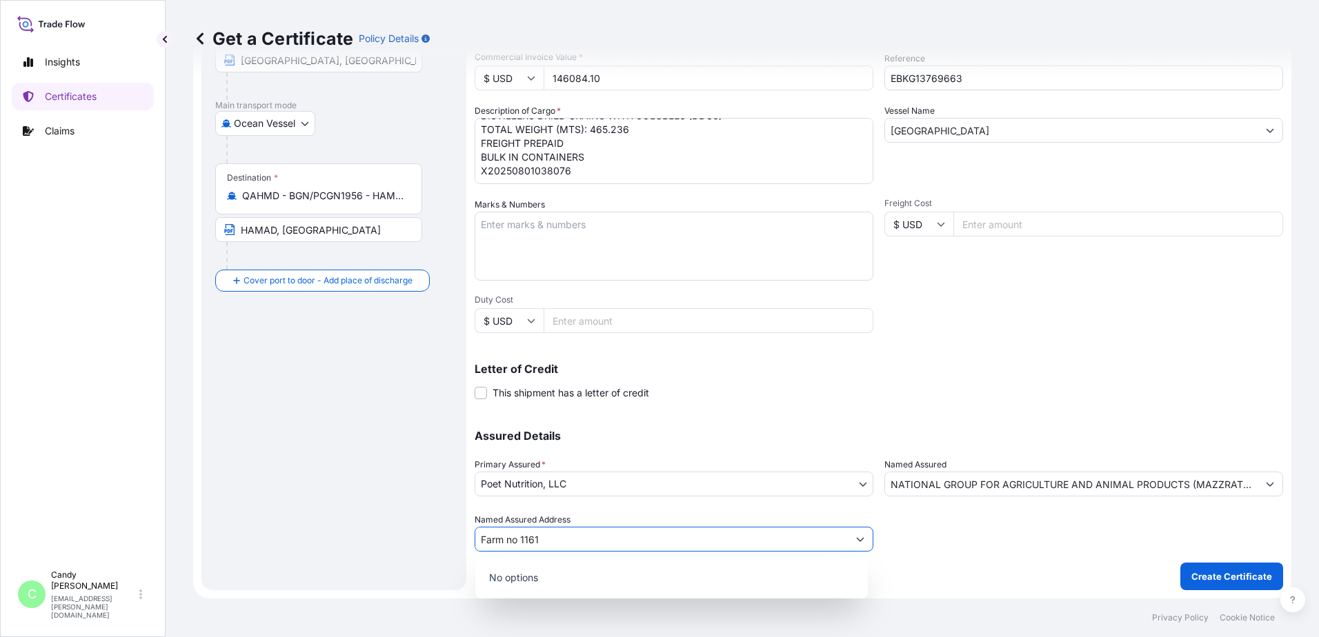
type input "Farm no 1161"
click at [720, 586] on p "No options" at bounding box center [672, 578] width 382 height 30
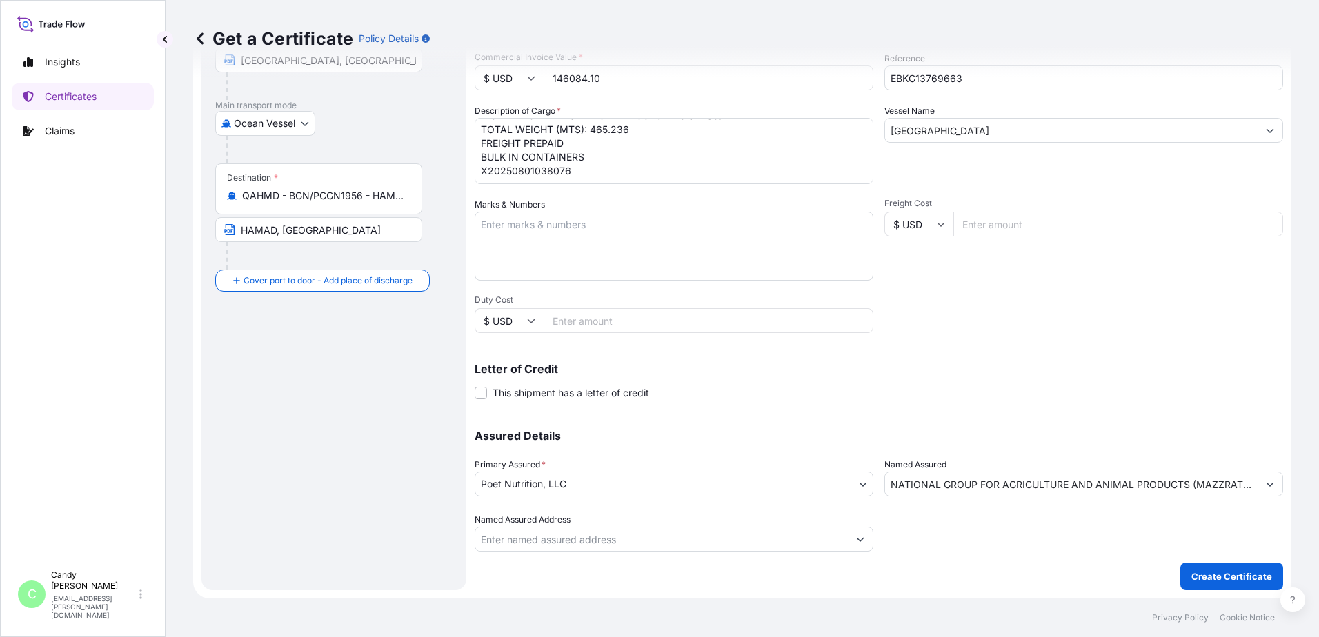
scroll to position [0, 3]
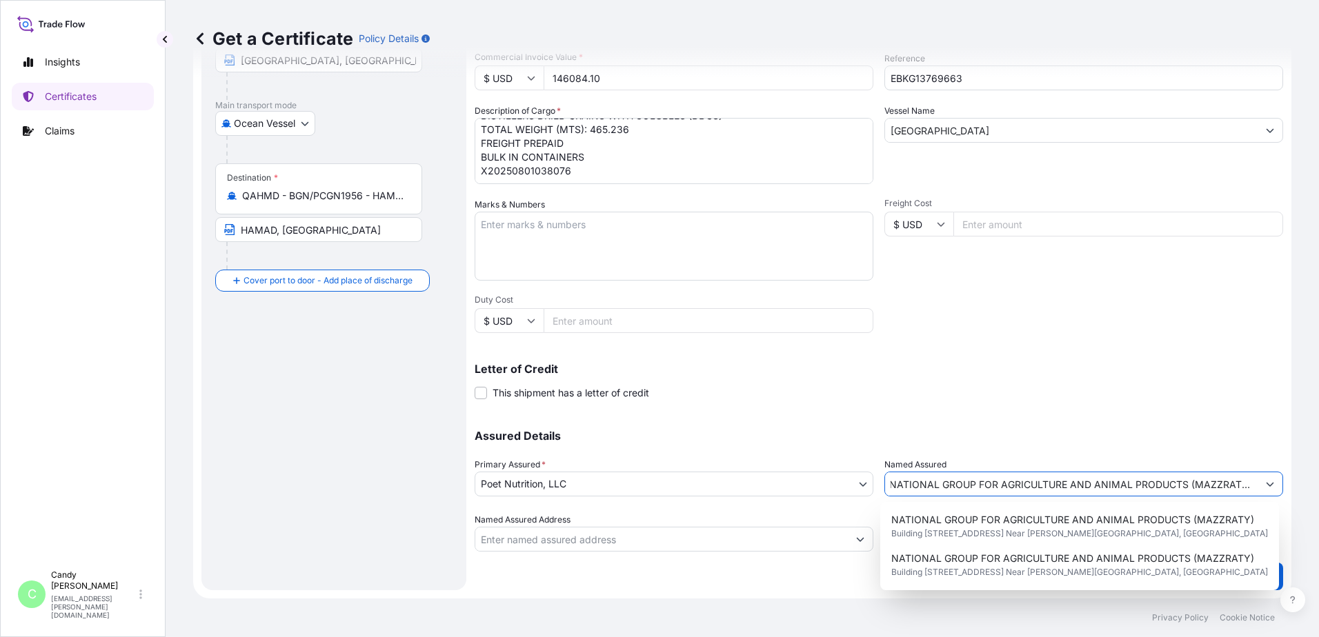
click at [1266, 482] on icon "Show suggestions" at bounding box center [1270, 484] width 8 height 8
click at [1111, 521] on span "NATIONAL GROUP FOR AGRICULTURE AND ANIMAL PRODUCTS (MAZZRATY)" at bounding box center [1072, 520] width 363 height 14
type input "Building [STREET_ADDRESS] Near [PERSON_NAME][GEOGRAPHIC_DATA]"
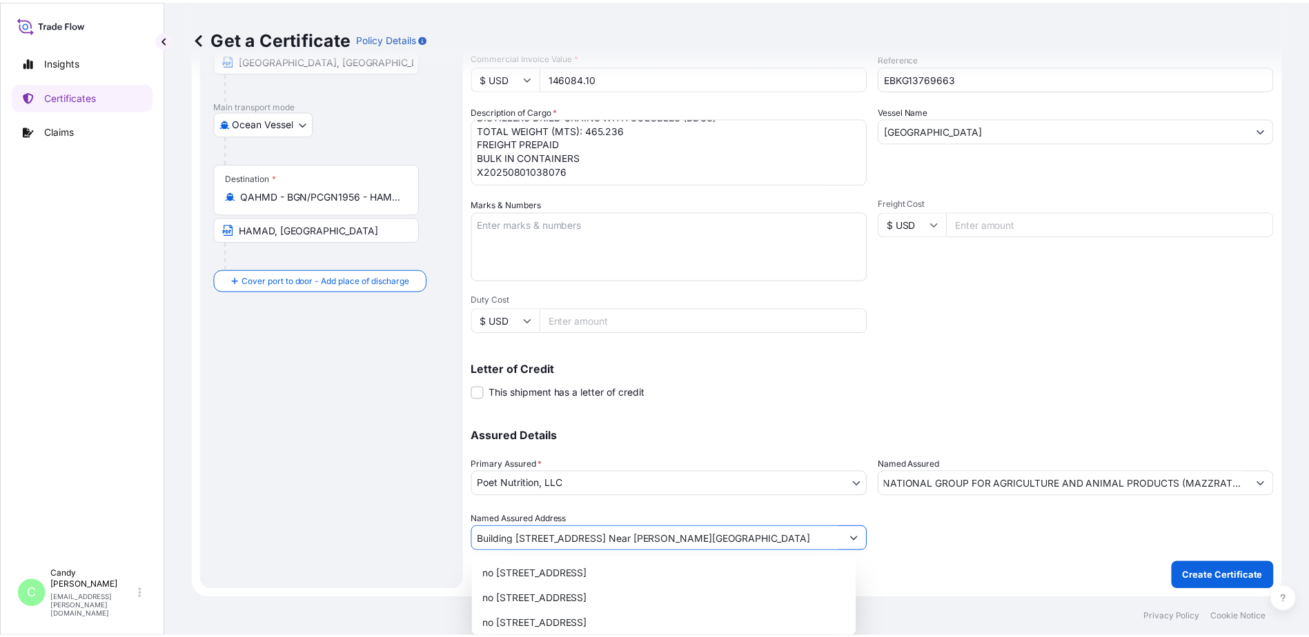
scroll to position [0, 93]
click at [856, 540] on button "Show suggestions" at bounding box center [855, 539] width 25 height 25
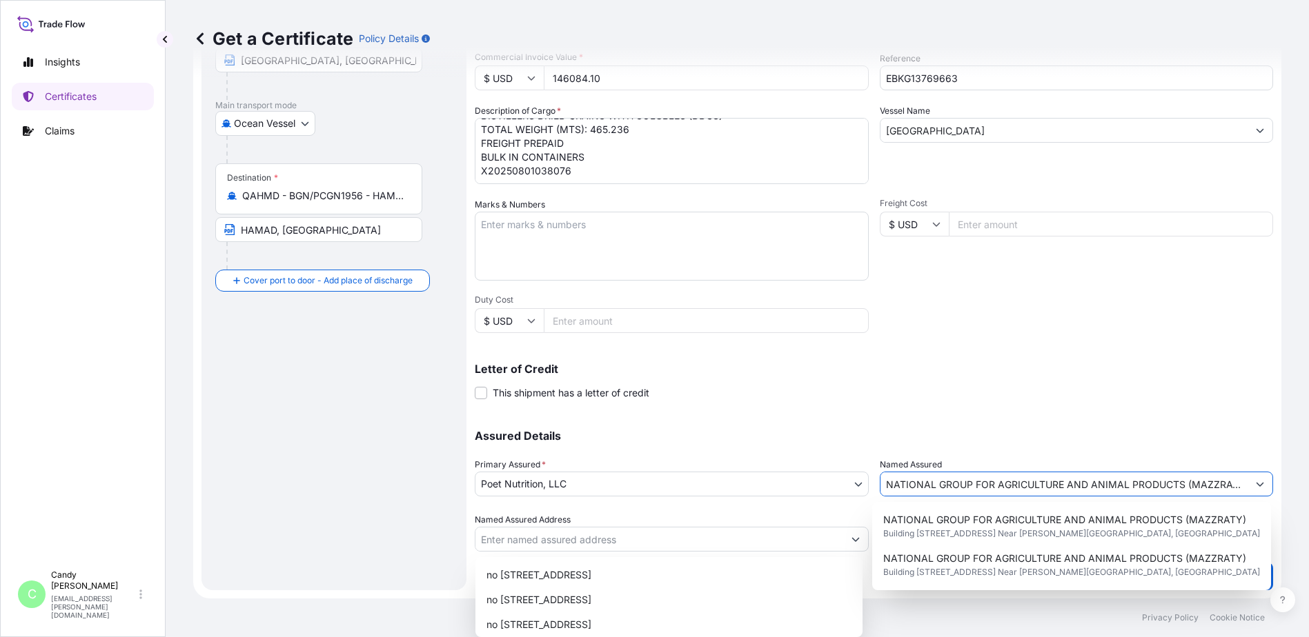
scroll to position [0, 0]
click at [1256, 485] on icon "Show suggestions" at bounding box center [1260, 484] width 8 height 8
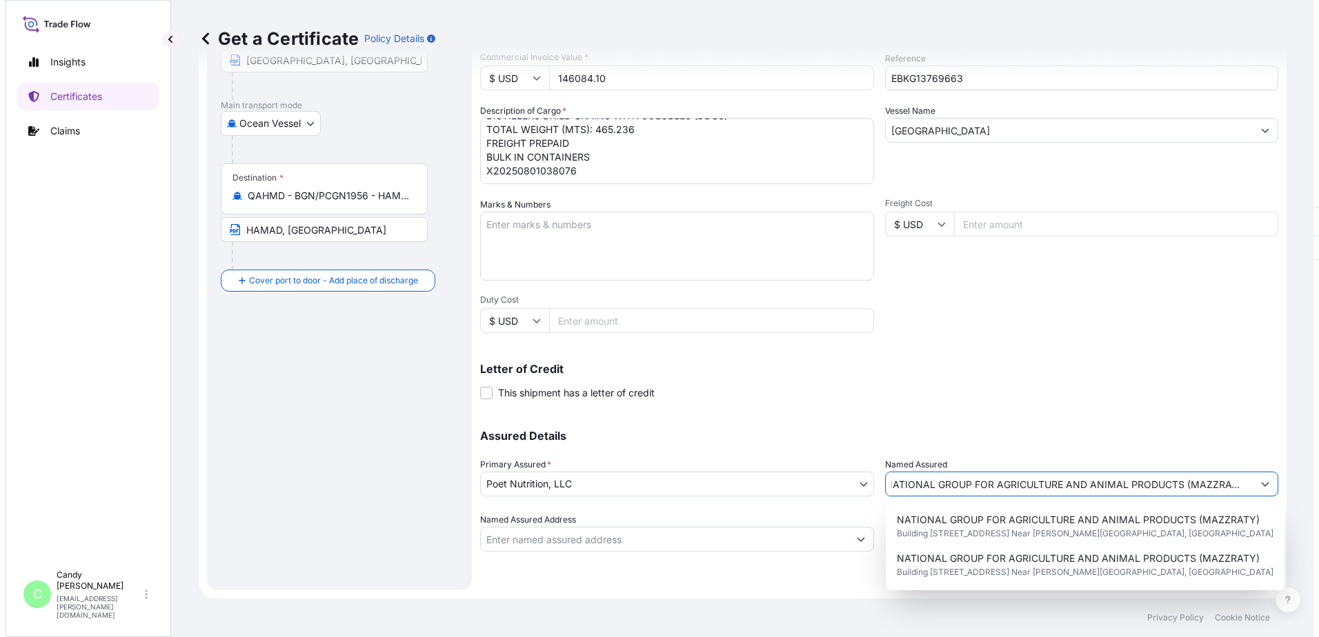
scroll to position [0, 3]
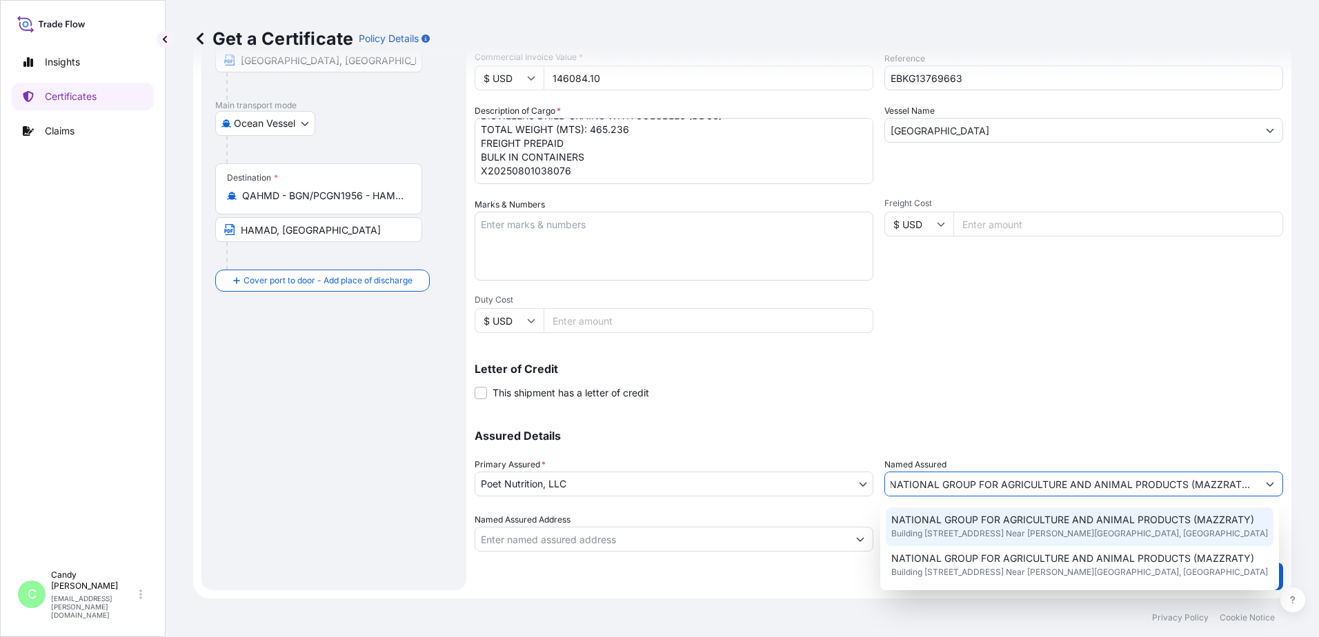
click at [1199, 532] on span "Building [STREET_ADDRESS] Near [PERSON_NAME][GEOGRAPHIC_DATA], [GEOGRAPHIC_DATA]" at bounding box center [1079, 534] width 377 height 14
type input "Building [STREET_ADDRESS] Near [PERSON_NAME][GEOGRAPHIC_DATA]"
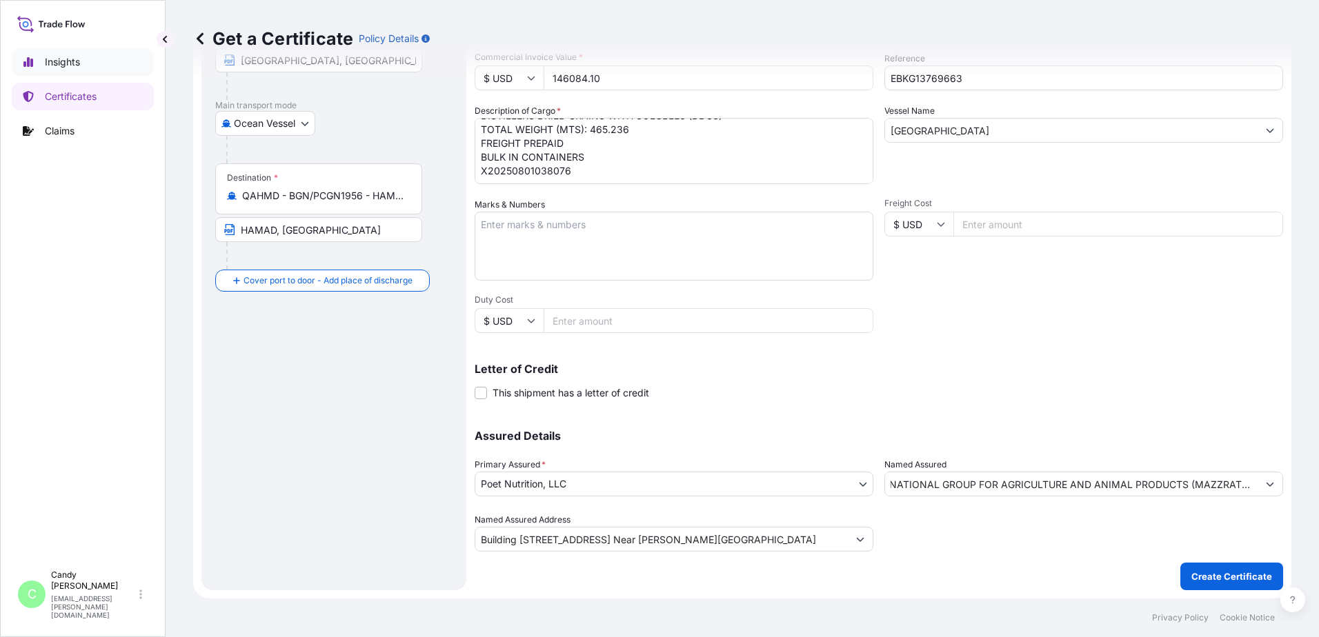
scroll to position [0, 0]
click at [76, 61] on p "Insights" at bounding box center [62, 62] width 35 height 14
select select "2025"
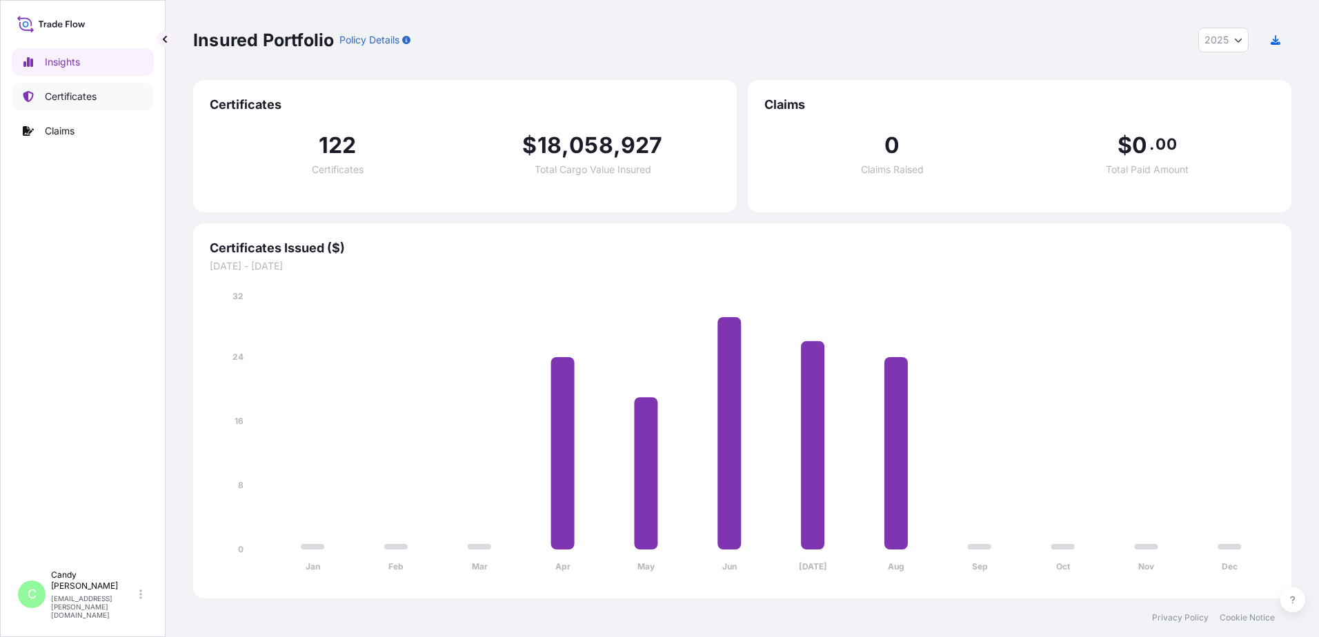
click at [76, 94] on p "Certificates" at bounding box center [71, 97] width 52 height 14
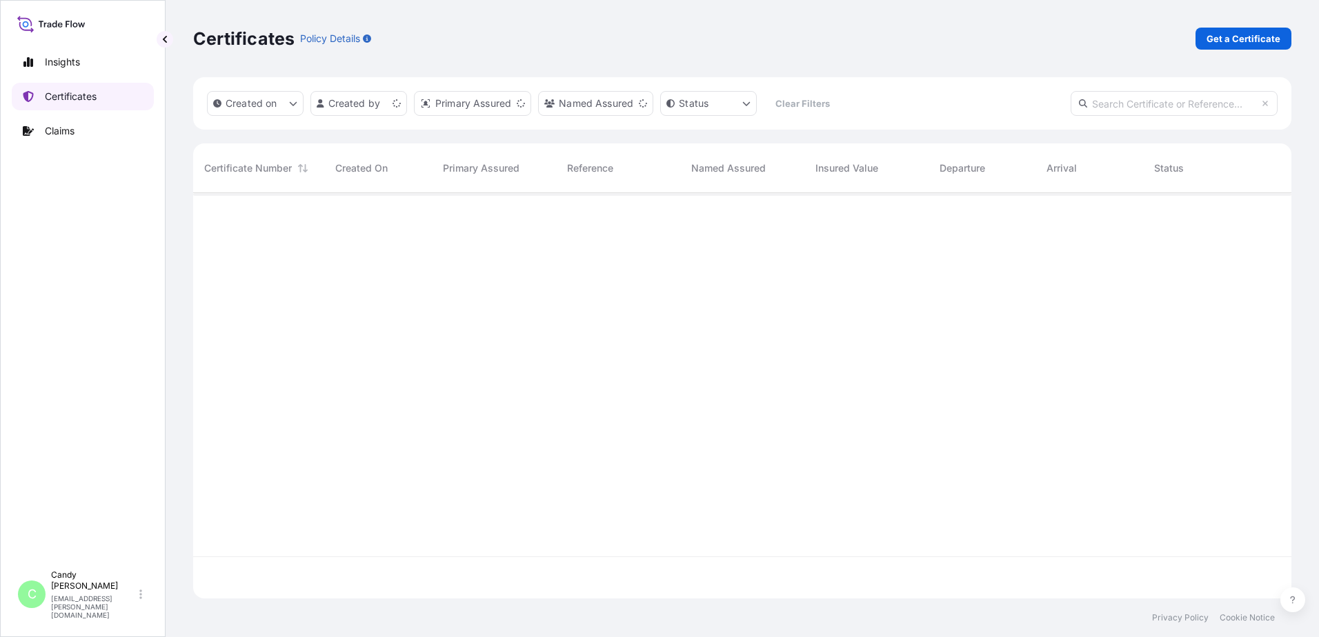
scroll to position [403, 1088]
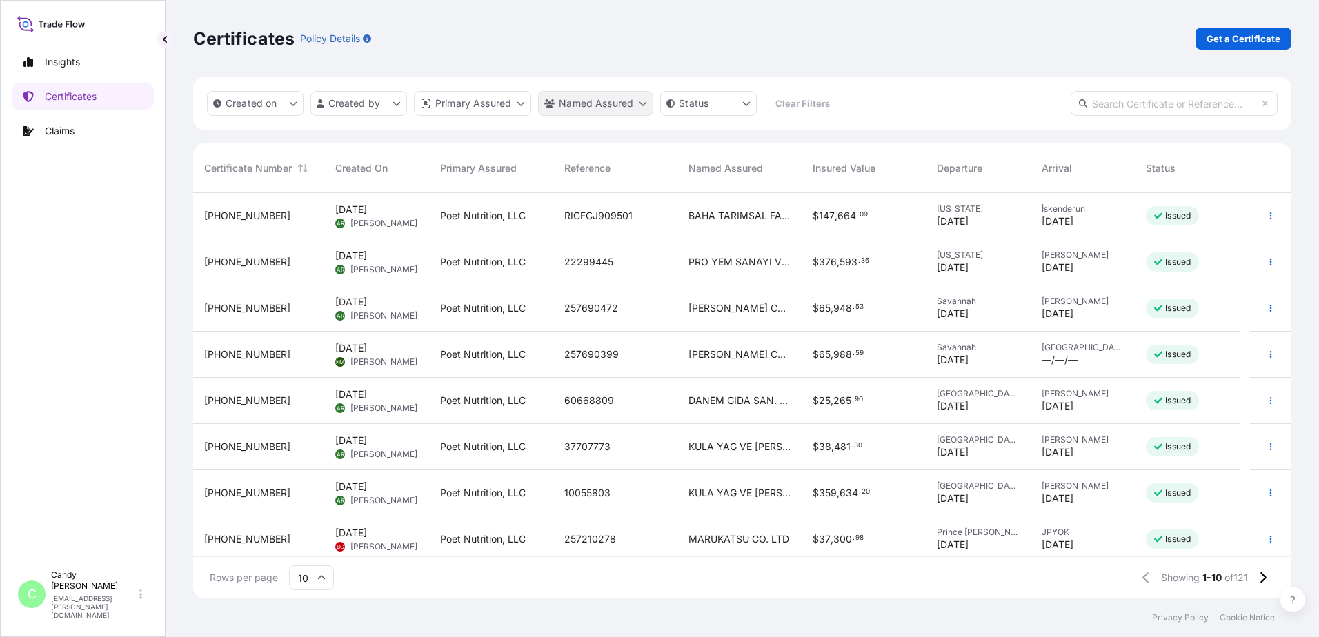
click at [645, 105] on html "Insights Certificates Claims C [PERSON_NAME] [EMAIL_ADDRESS][PERSON_NAME][DOMAI…" at bounding box center [659, 318] width 1319 height 637
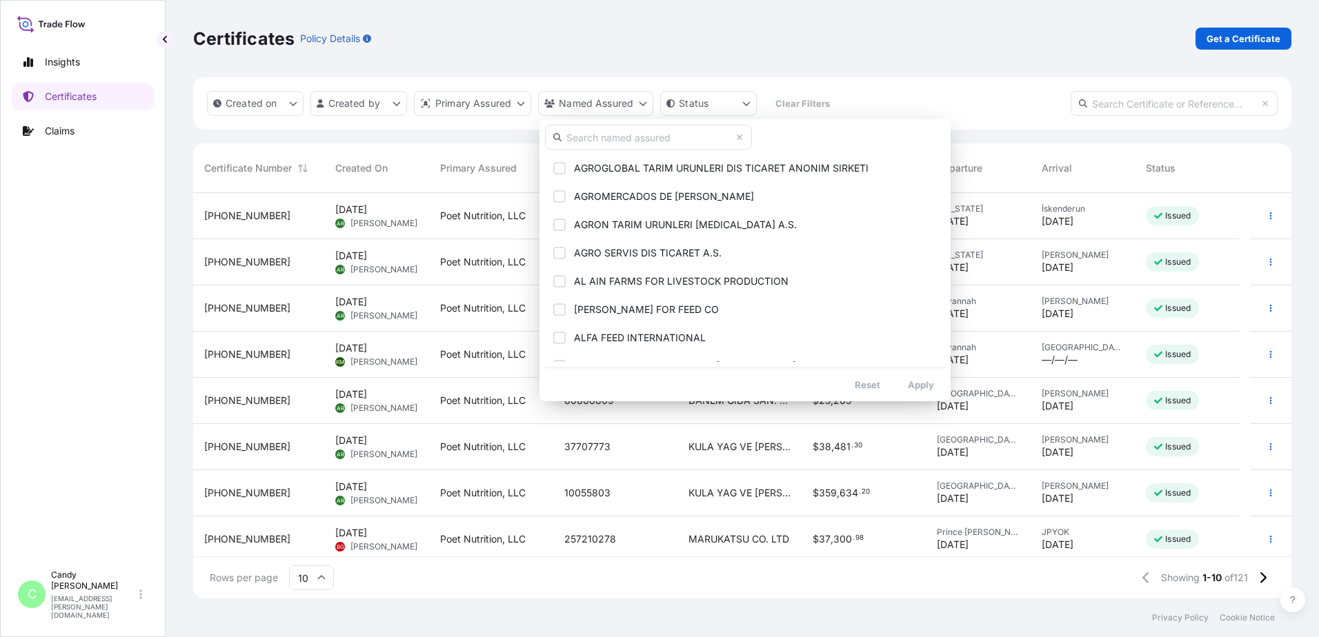
click at [620, 138] on input "text" at bounding box center [648, 137] width 207 height 25
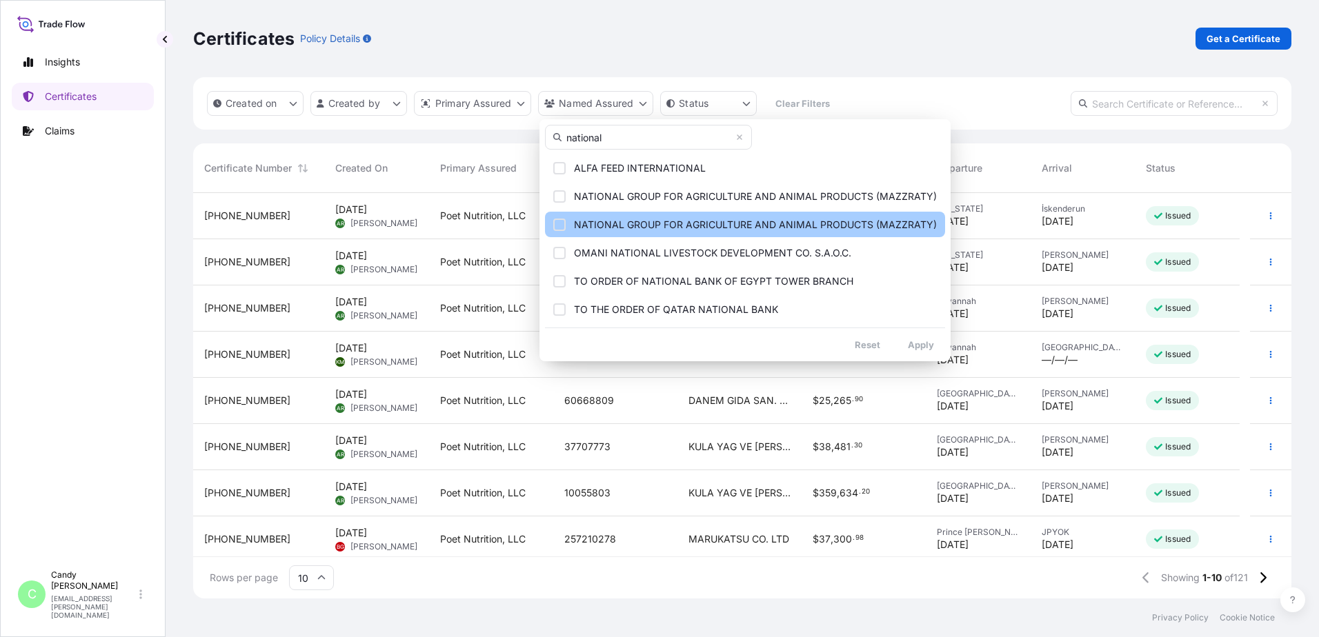
type input "national"
click at [557, 221] on div "Select Option" at bounding box center [559, 225] width 12 height 12
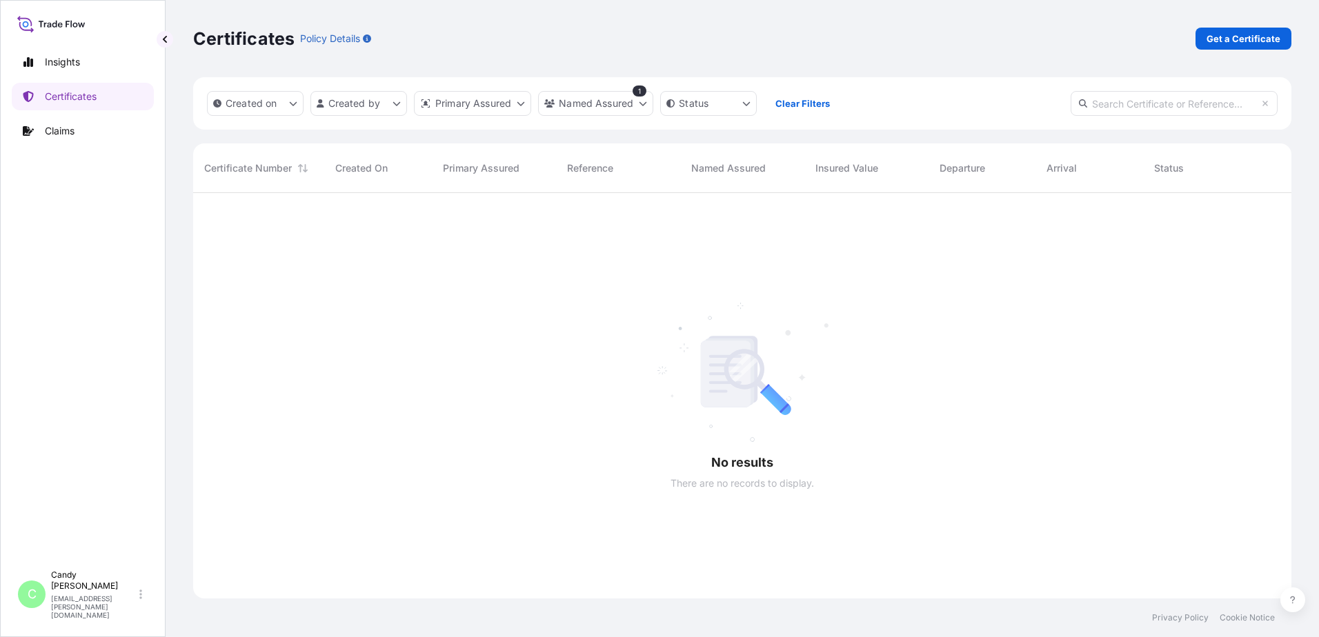
scroll to position [445, 1088]
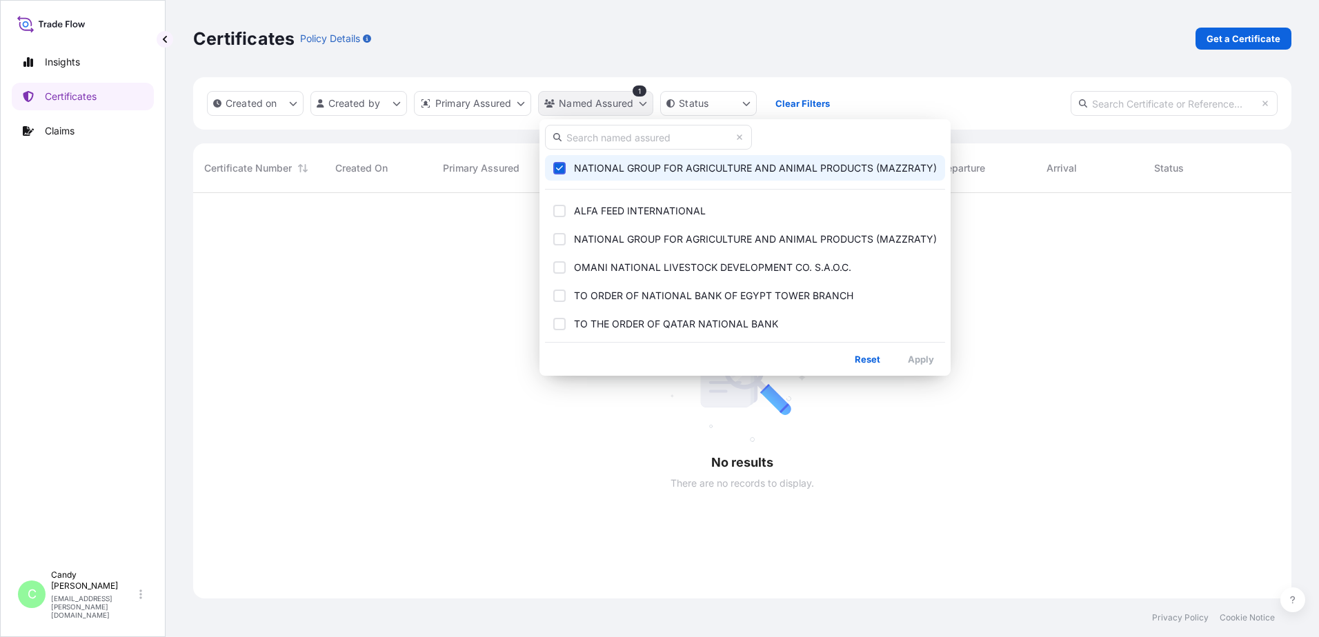
click at [644, 102] on html "Insights Certificates Claims C [PERSON_NAME] [EMAIL_ADDRESS][PERSON_NAME][DOMAI…" at bounding box center [659, 318] width 1319 height 637
click at [610, 138] on input "text" at bounding box center [648, 137] width 207 height 25
type input "national"
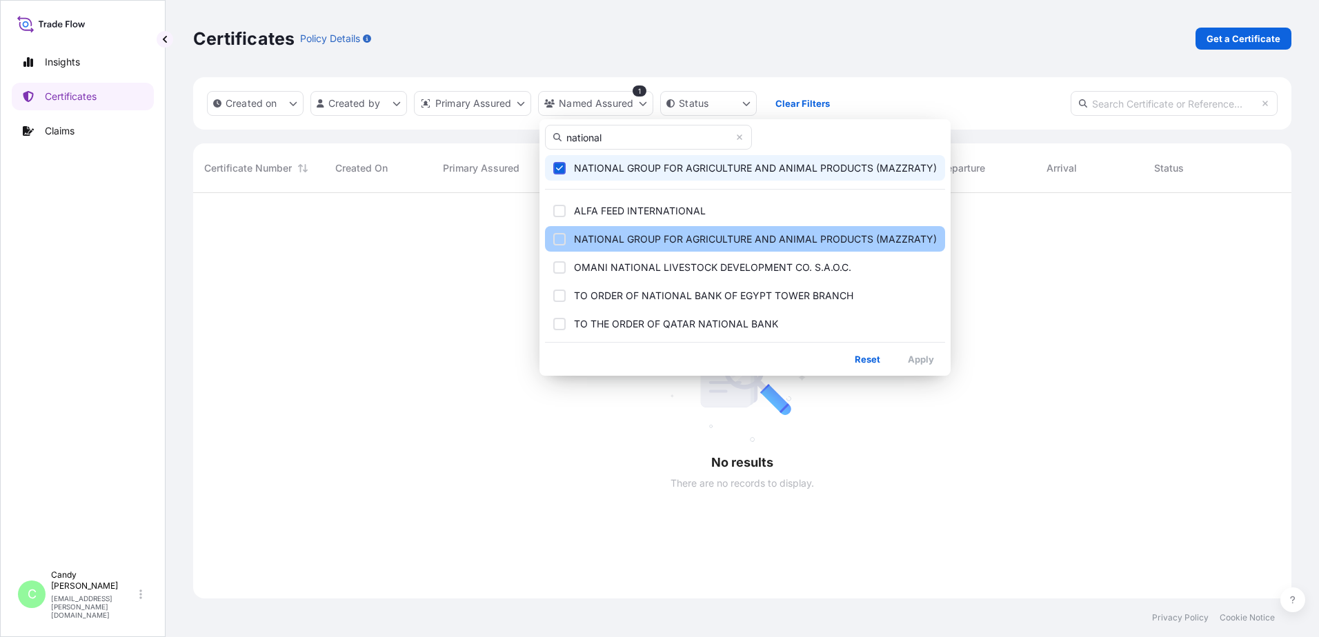
click at [553, 240] on div "Select Option" at bounding box center [559, 239] width 12 height 12
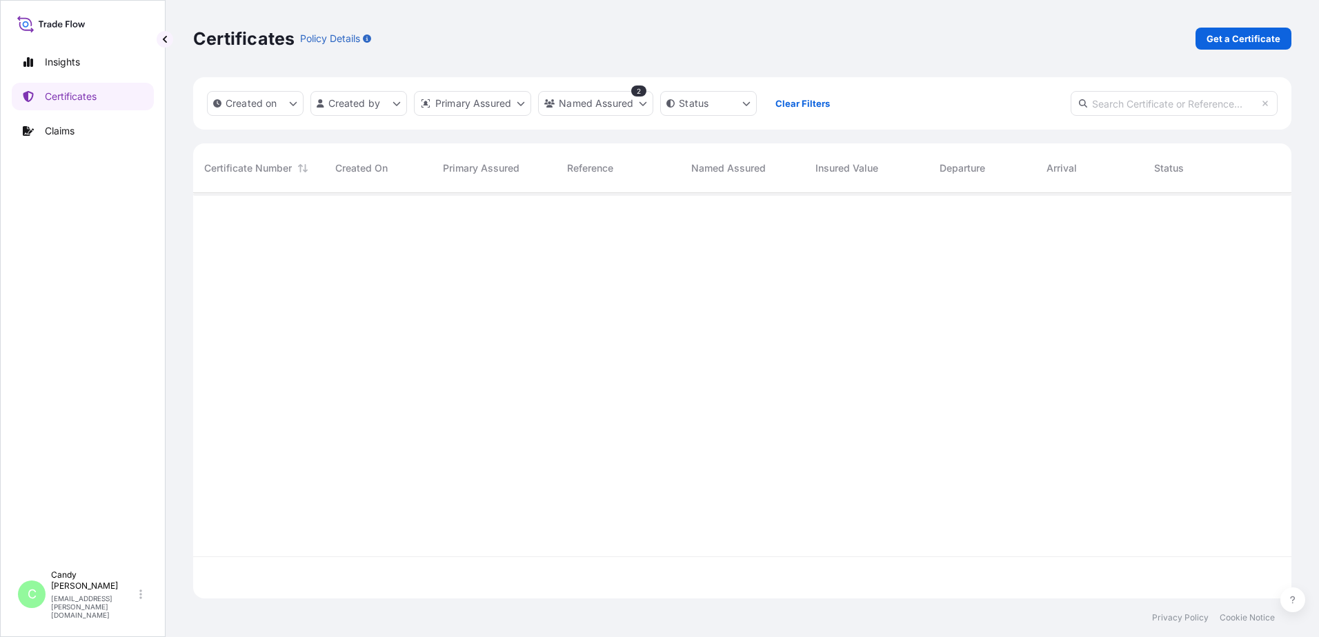
scroll to position [403, 1088]
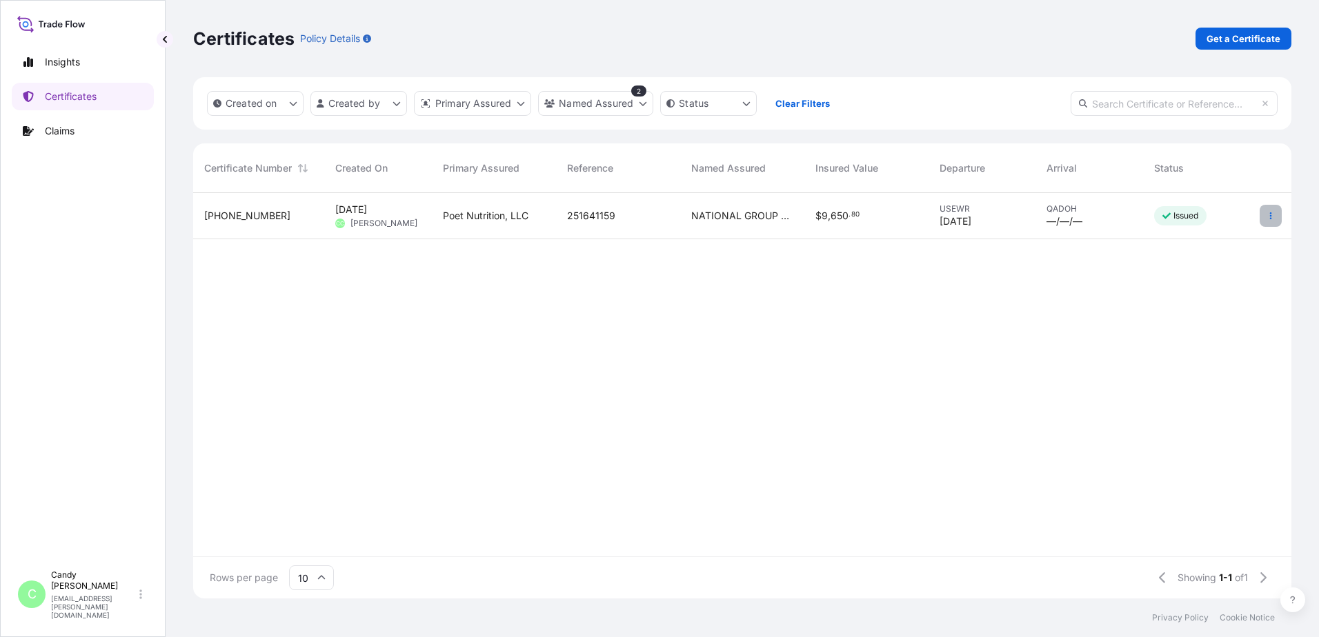
click at [1271, 215] on icon "button" at bounding box center [1271, 216] width 8 height 8
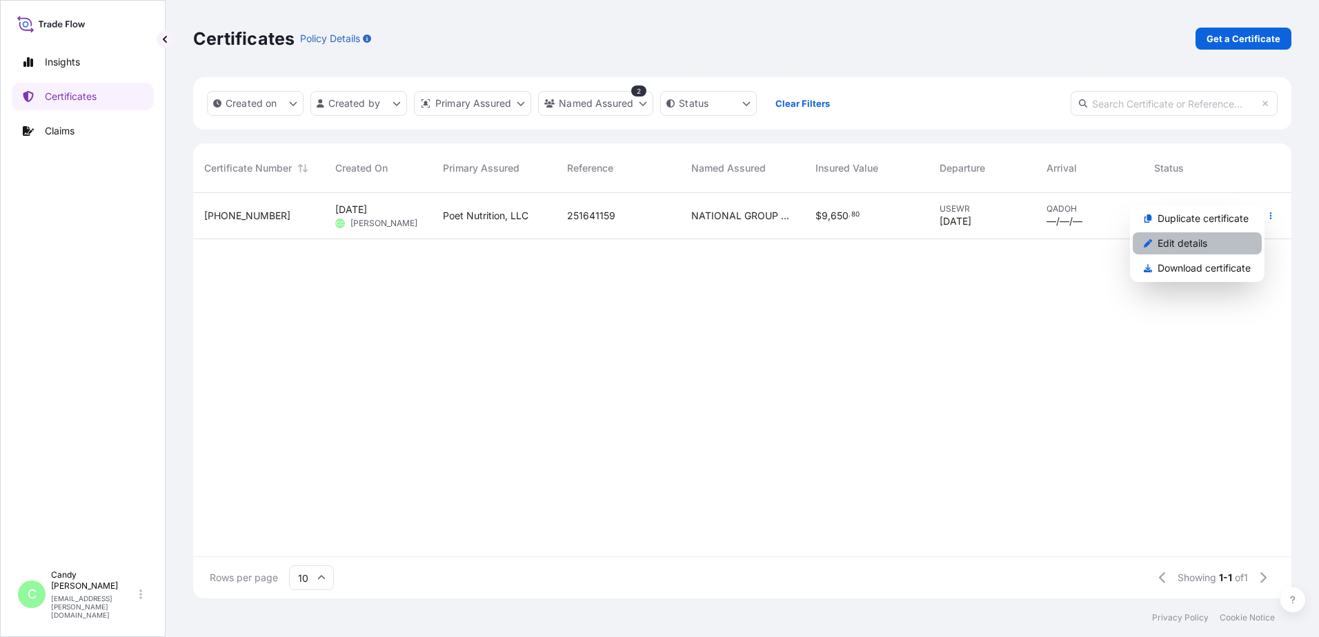
click at [1182, 240] on p "Edit details" at bounding box center [1183, 244] width 50 height 14
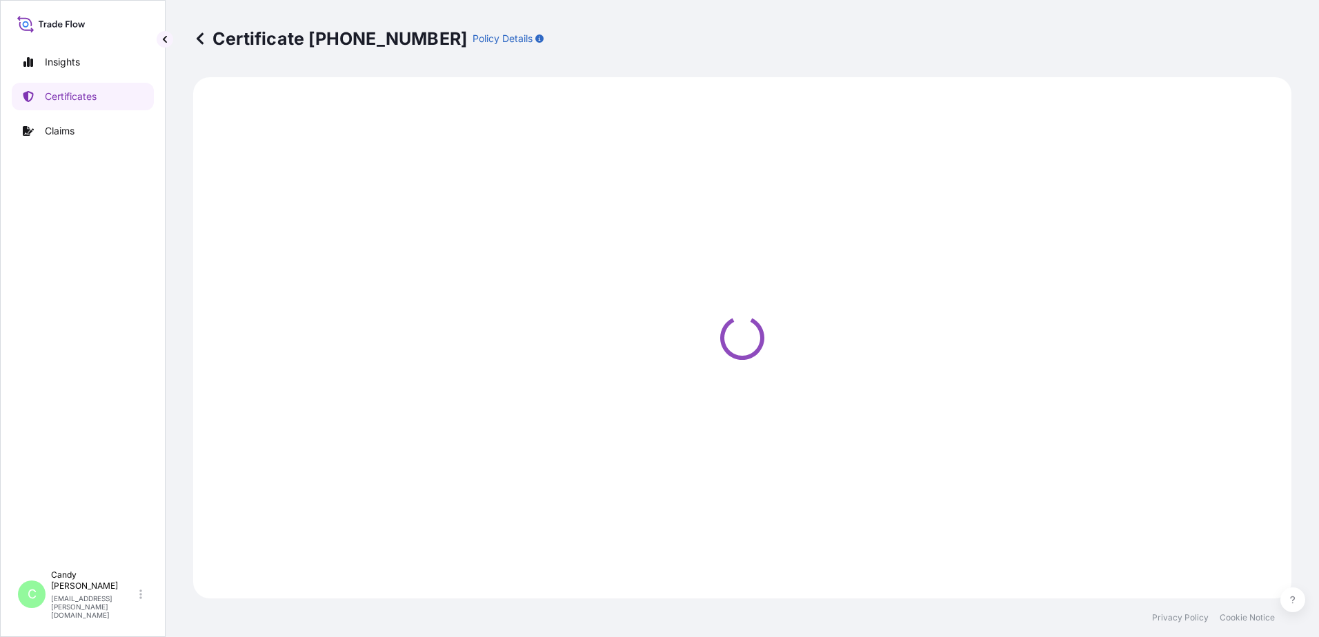
select select "Ocean Vessel"
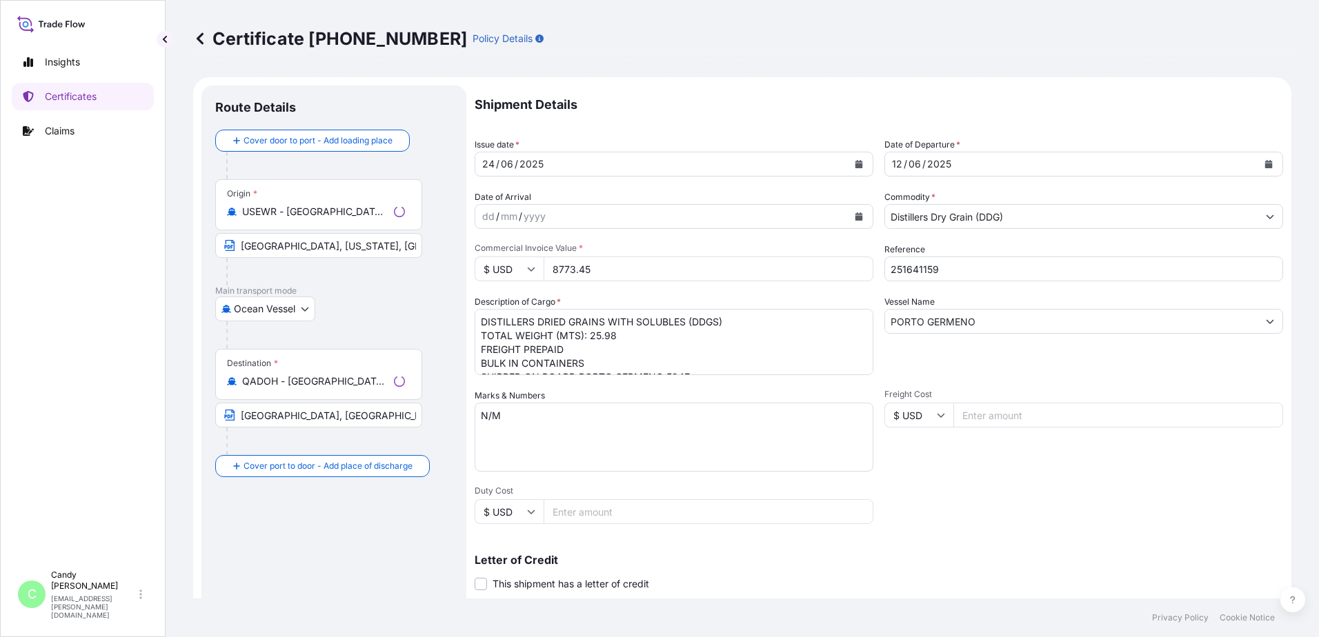
select select "31546"
click at [57, 63] on p "Insights" at bounding box center [62, 62] width 35 height 14
select select "2025"
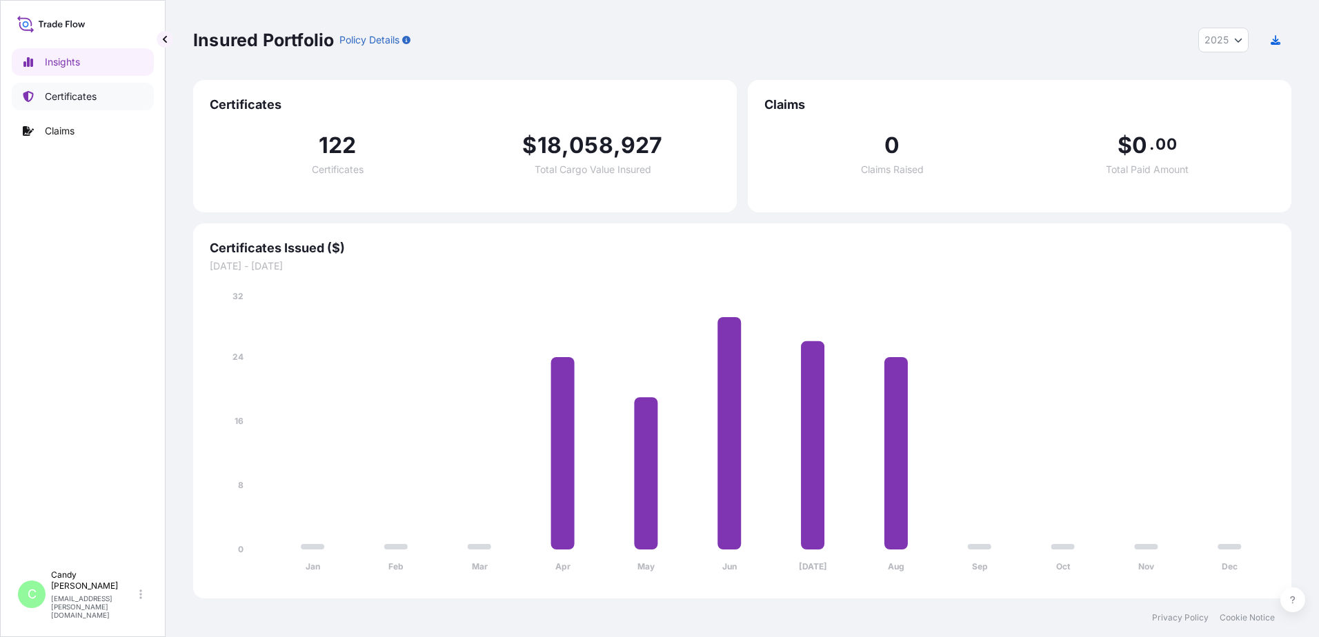
click at [51, 95] on p "Certificates" at bounding box center [71, 97] width 52 height 14
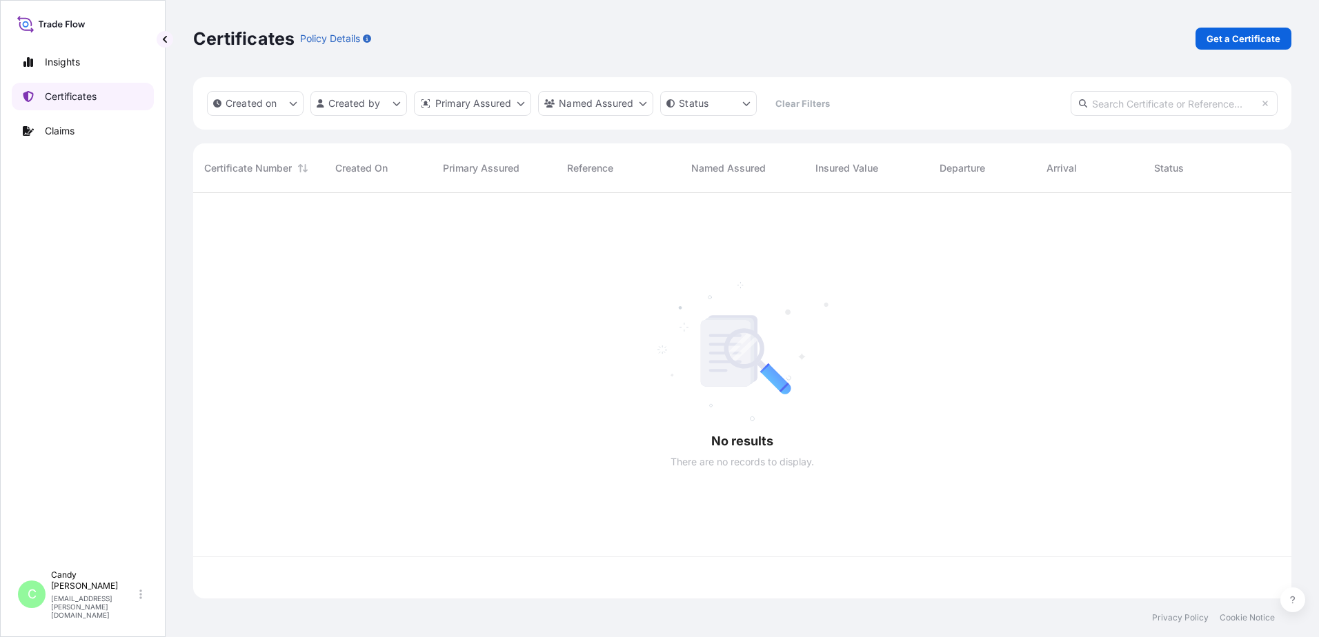
scroll to position [403, 1088]
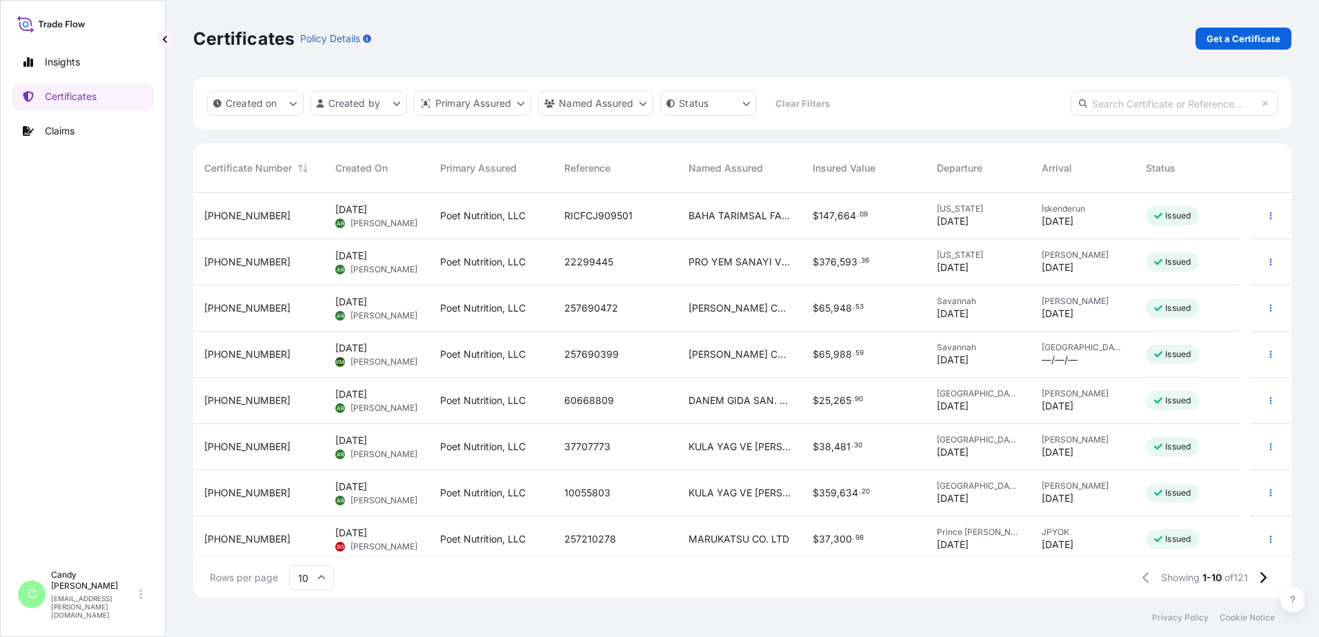
click at [357, 168] on span "Created On" at bounding box center [361, 168] width 52 height 14
click at [310, 170] on button "Sort" at bounding box center [303, 168] width 17 height 17
click at [306, 168] on icon "Sort" at bounding box center [303, 169] width 10 height 10
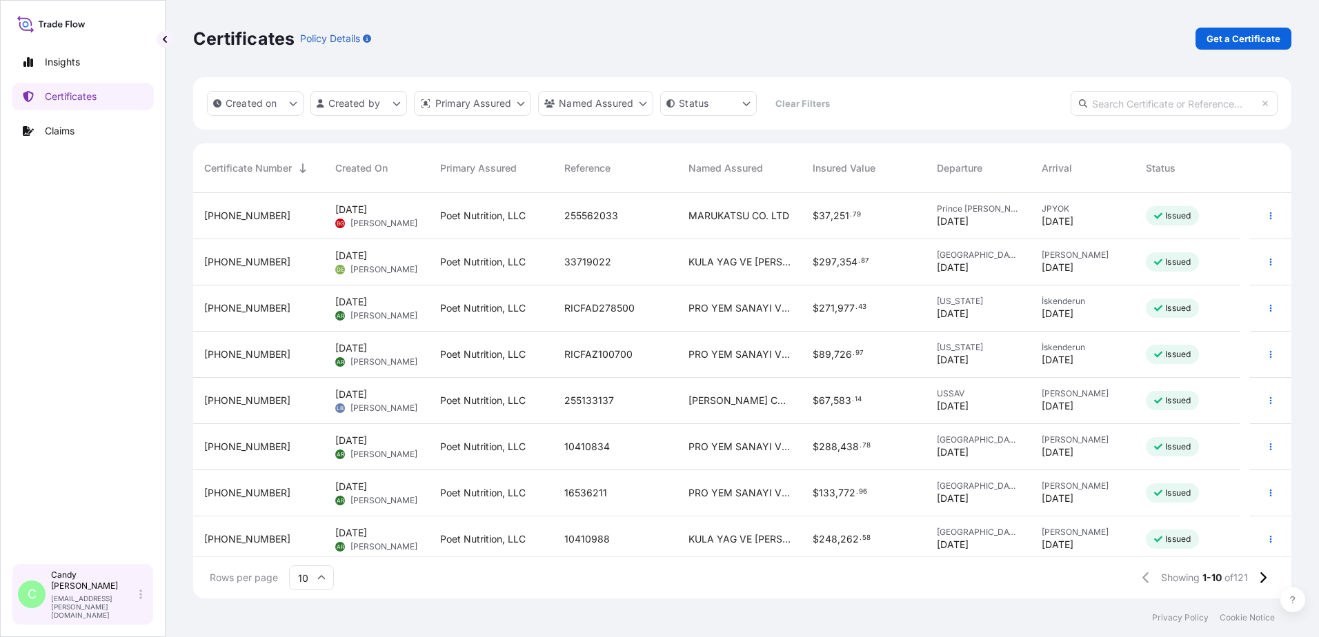
click at [72, 592] on p "[PERSON_NAME]" at bounding box center [94, 581] width 86 height 22
click at [140, 600] on icon at bounding box center [140, 595] width 3 height 10
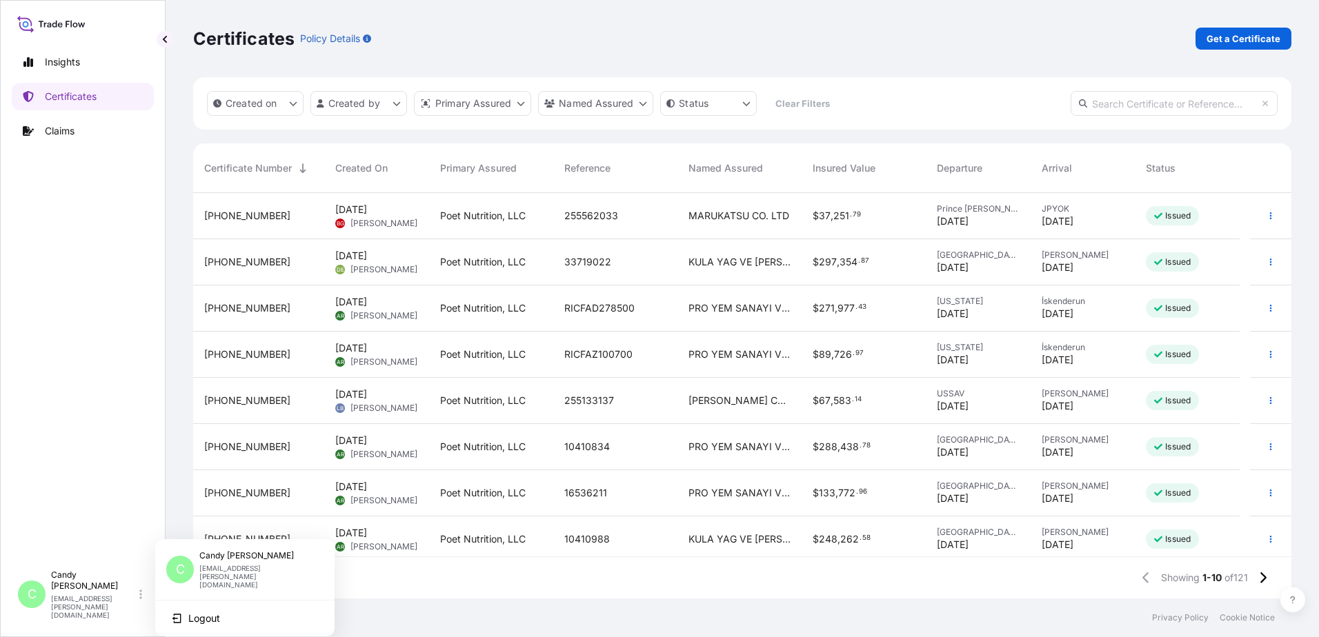
click at [249, 569] on p "[EMAIL_ADDRESS][PERSON_NAME][DOMAIN_NAME]" at bounding box center [255, 576] width 113 height 25
click at [195, 568] on div "C [PERSON_NAME] [EMAIL_ADDRESS][PERSON_NAME][DOMAIN_NAME]" at bounding box center [244, 570] width 157 height 39
click at [179, 564] on span "C" at bounding box center [180, 570] width 9 height 14
click at [86, 229] on div "Insights Certificates Claims" at bounding box center [83, 300] width 142 height 528
click at [63, 100] on p "Certificates" at bounding box center [71, 97] width 52 height 14
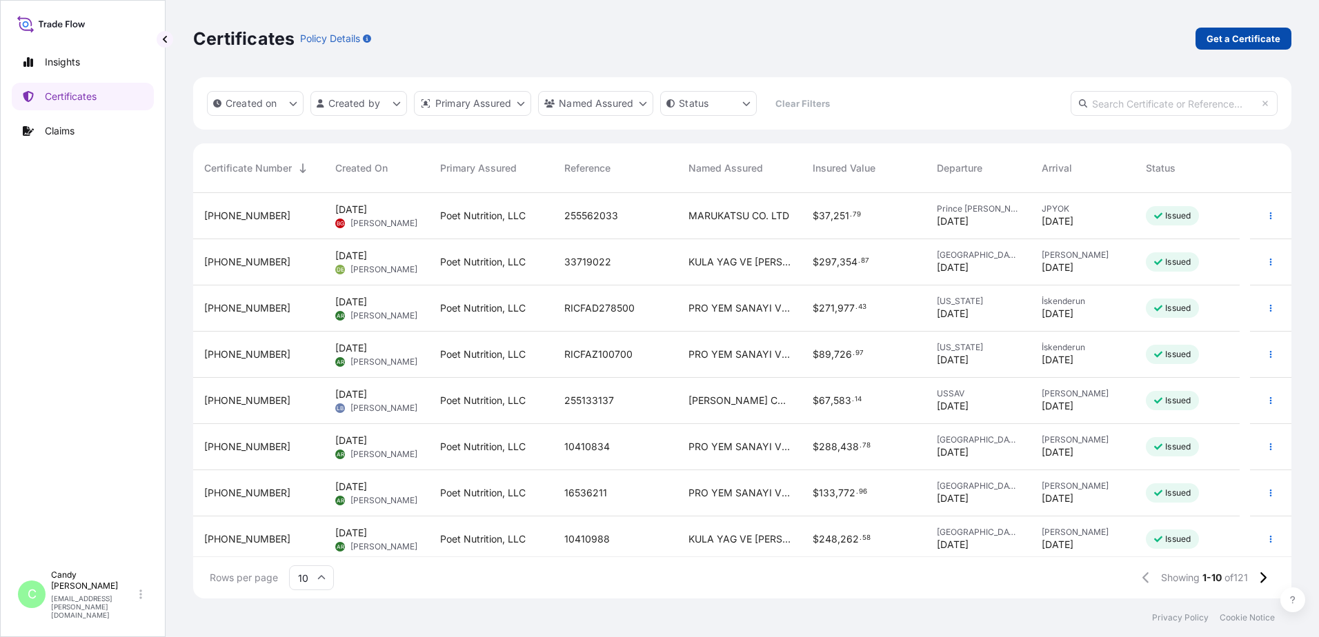
click at [1255, 39] on p "Get a Certificate" at bounding box center [1244, 39] width 74 height 14
select select "Ocean Vessel"
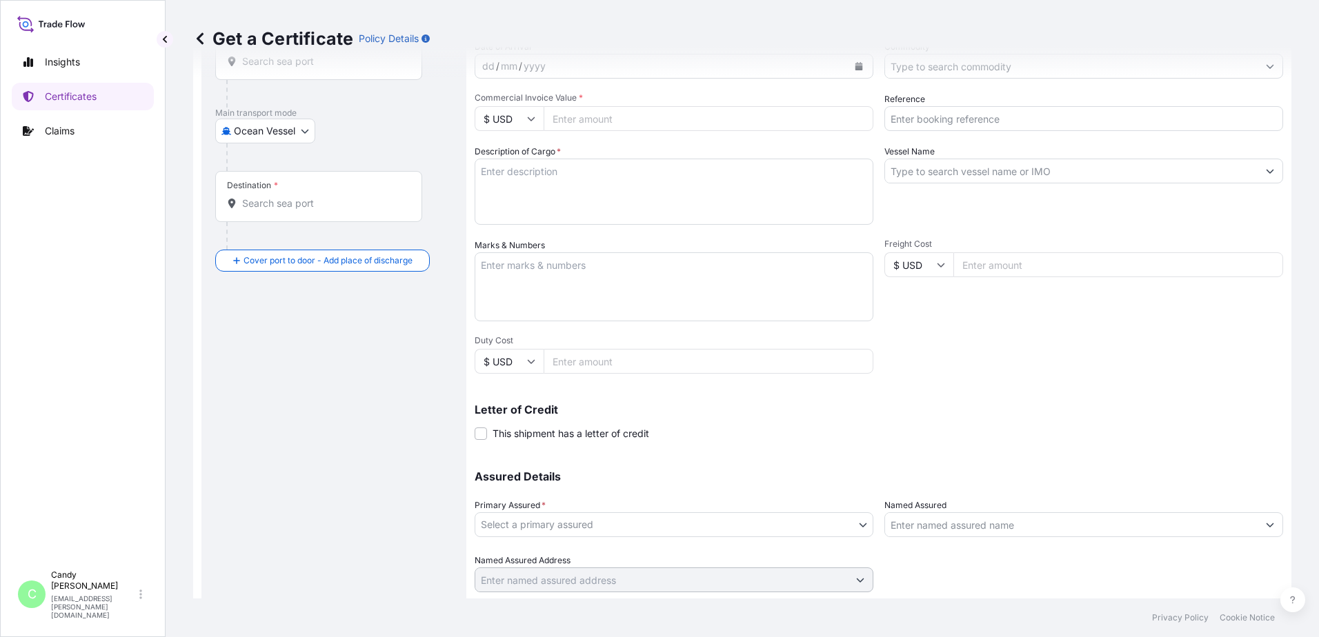
scroll to position [191, 0]
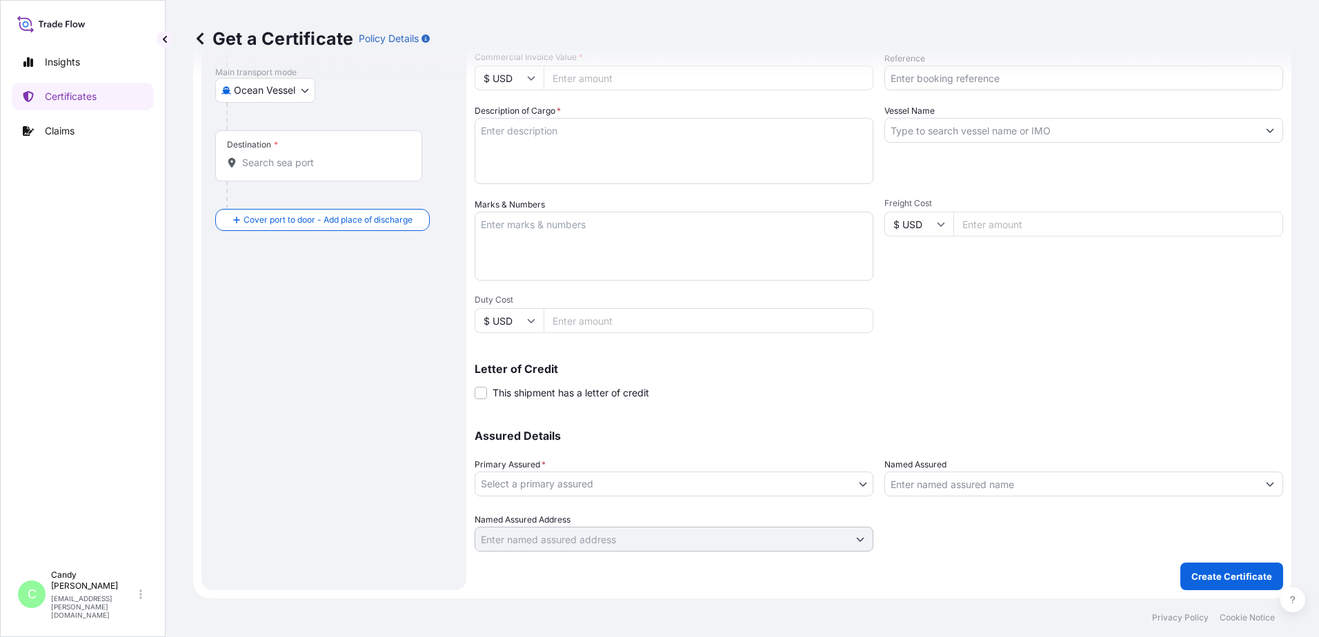
click at [1267, 485] on icon "Show suggestions" at bounding box center [1271, 485] width 8 height 4
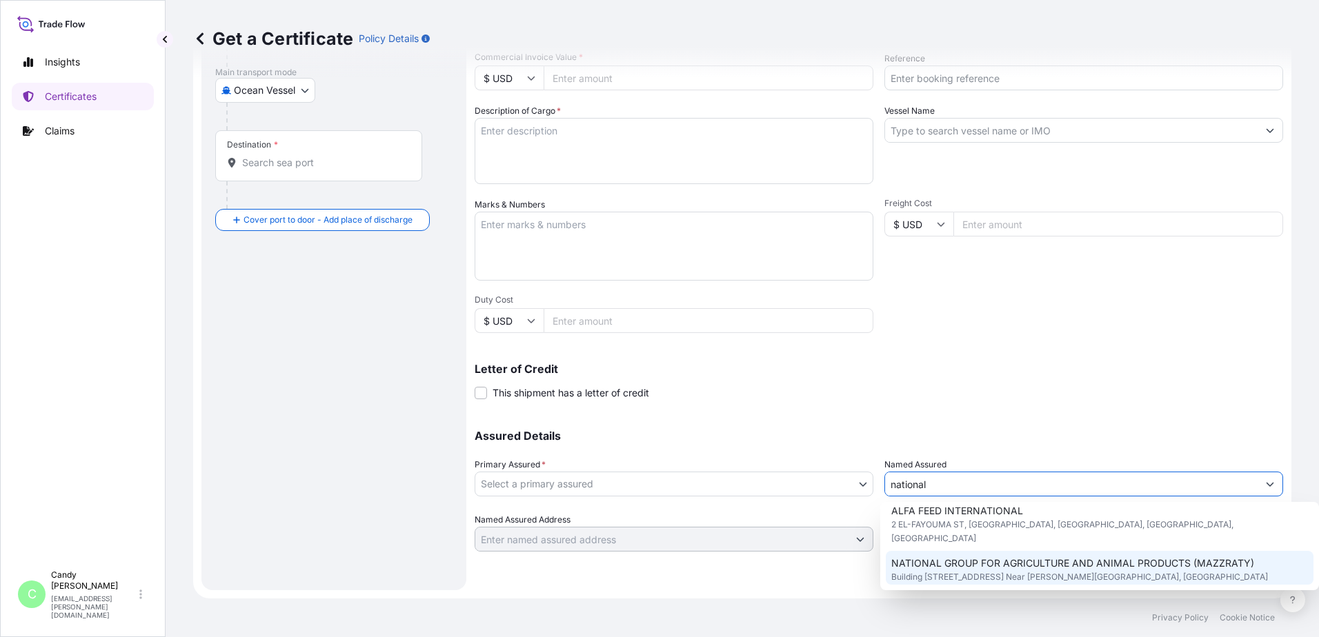
scroll to position [0, 0]
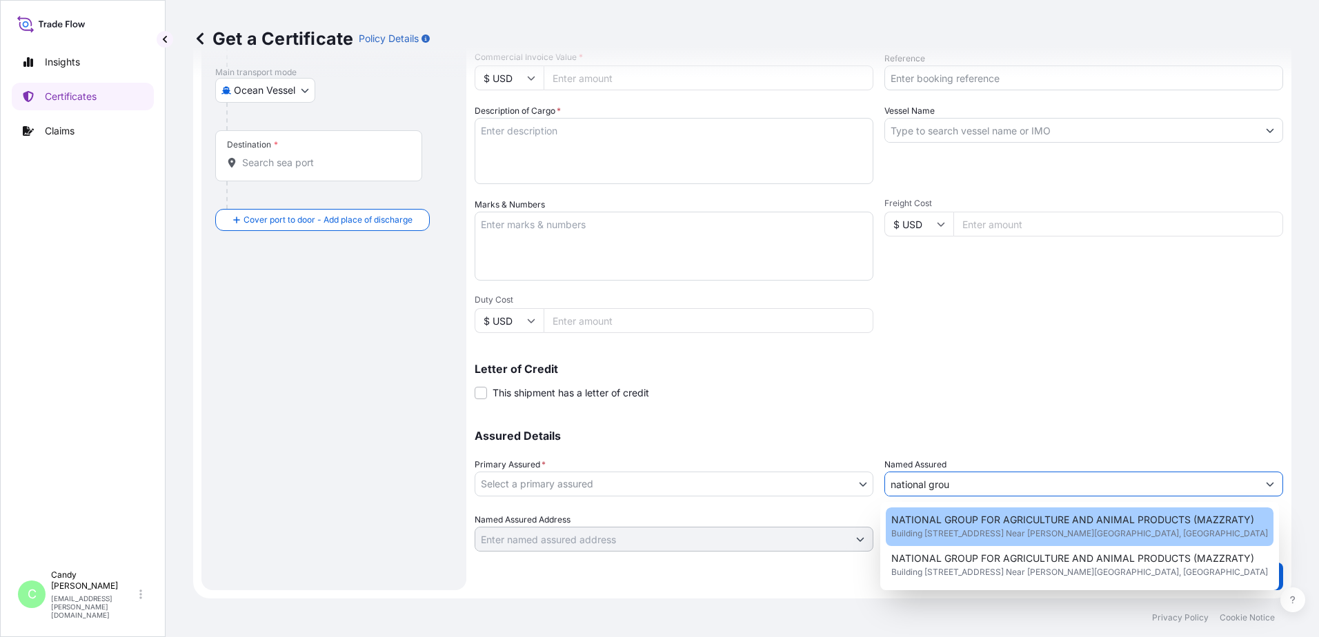
type input "national group"
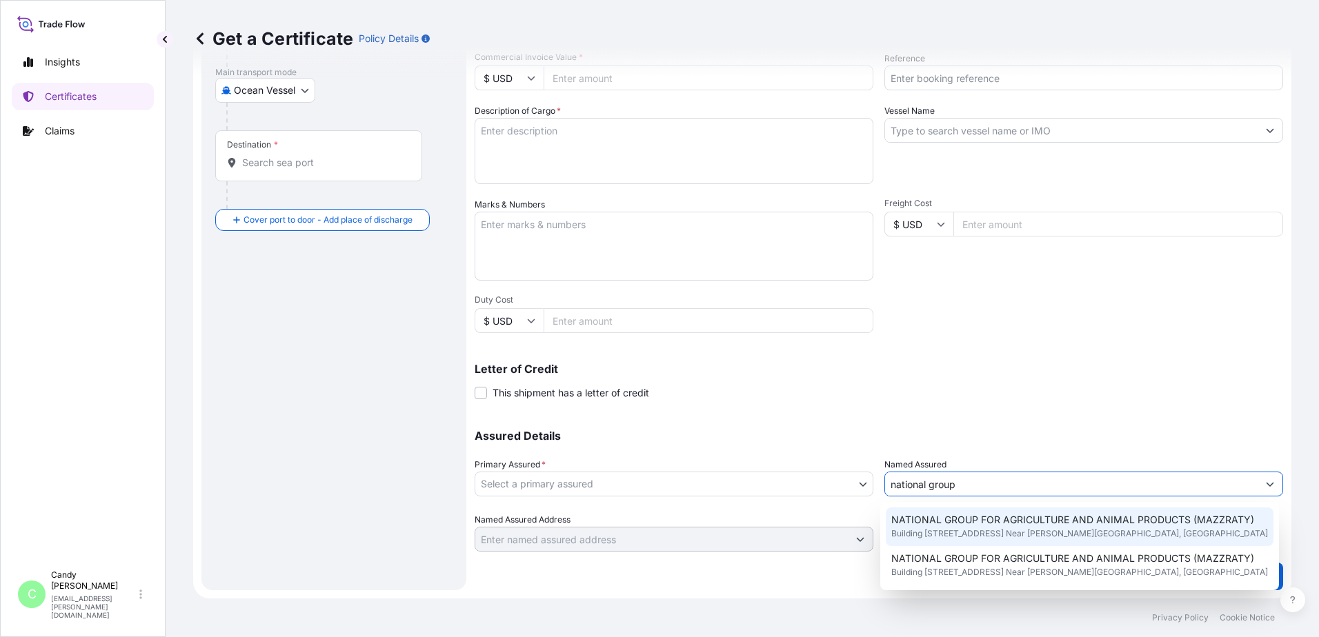
scroll to position [28, 0]
drag, startPoint x: 981, startPoint y: 483, endPoint x: 861, endPoint y: 511, distance: 123.3
click at [860, 508] on div "Assured Details Primary Assured * Select a primary assured Poet Nutrition, LLC …" at bounding box center [879, 483] width 809 height 138
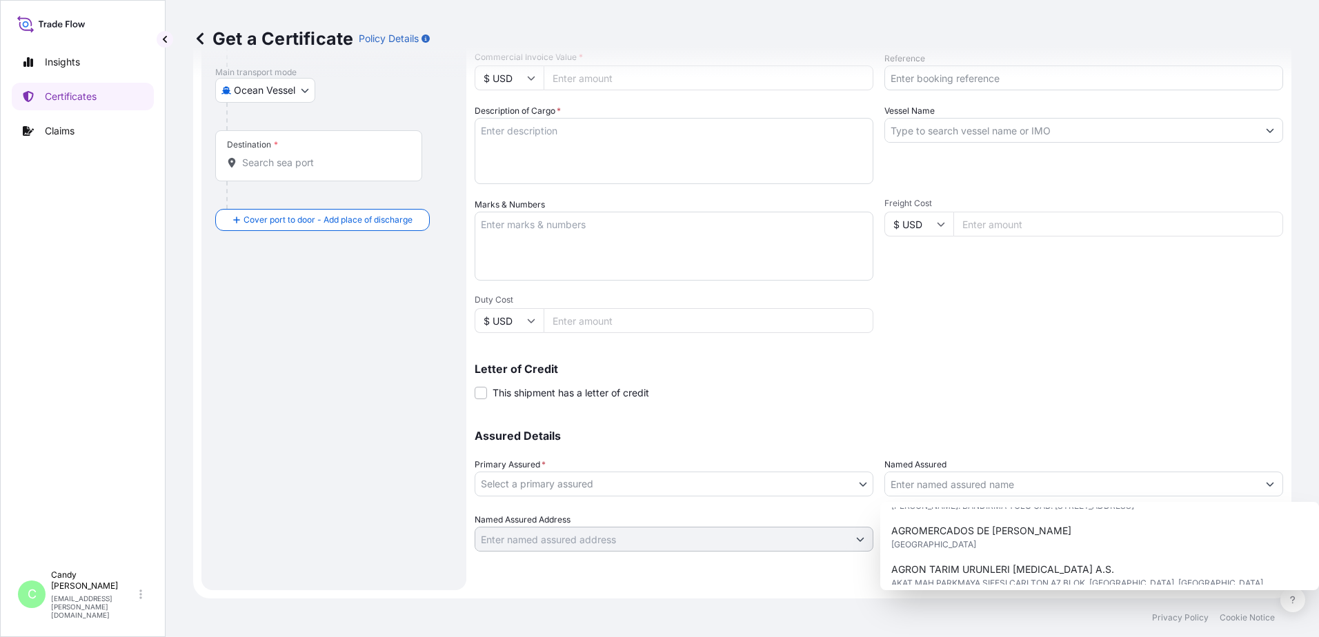
click at [1203, 410] on div "Shipment Details Issue date * [DATE] Date of Departure * dd / mm / yyyy Date of…" at bounding box center [879, 222] width 809 height 657
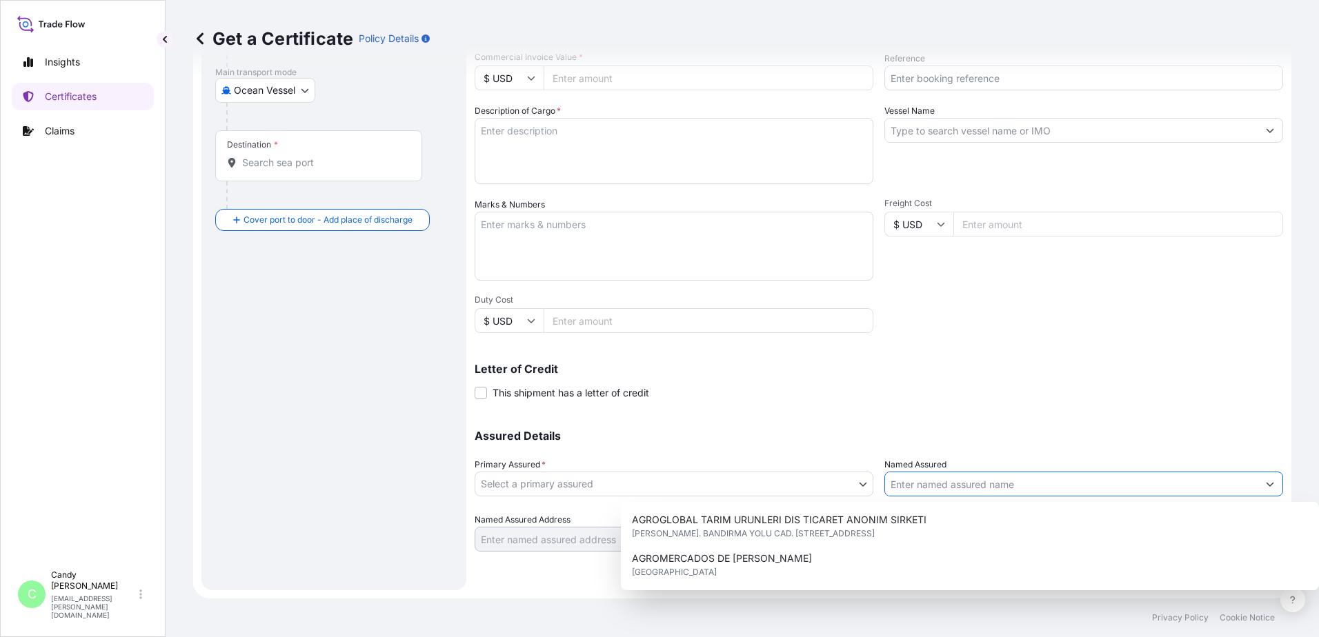
click at [1266, 483] on icon "Show suggestions" at bounding box center [1270, 484] width 8 height 8
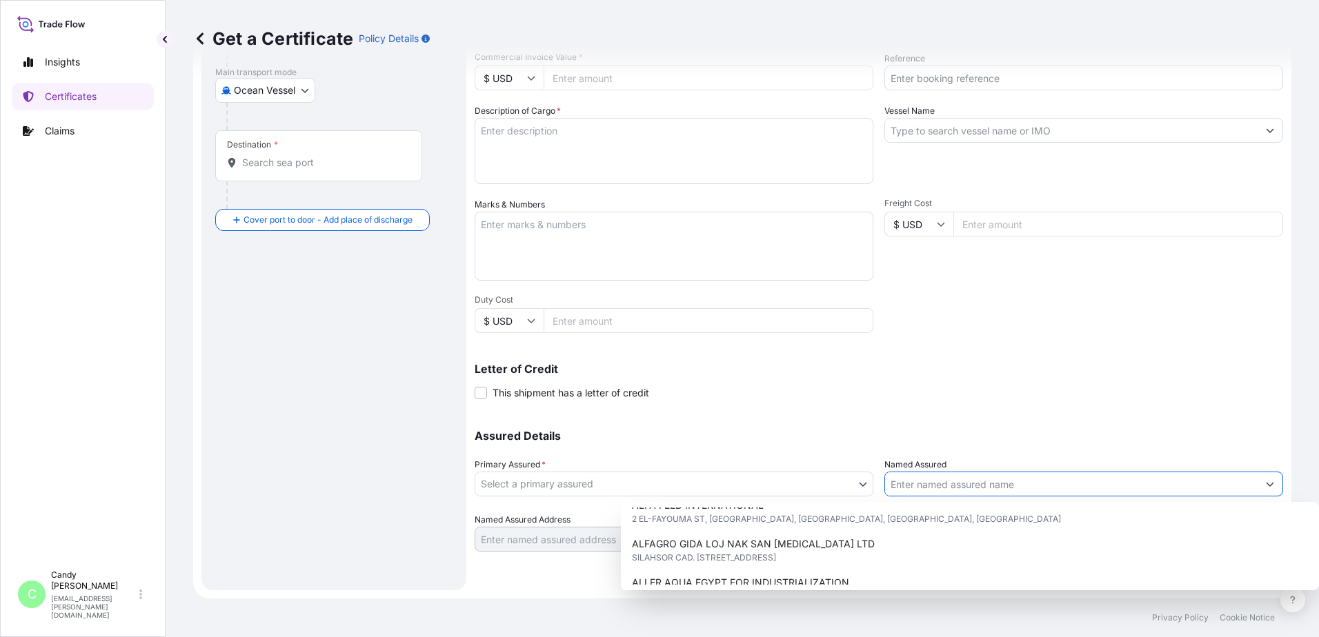
scroll to position [88, 0]
click at [1213, 337] on div "Shipment Details Issue date * [DATE] Date of Departure * dd / mm / yyyy Date of…" at bounding box center [879, 222] width 809 height 657
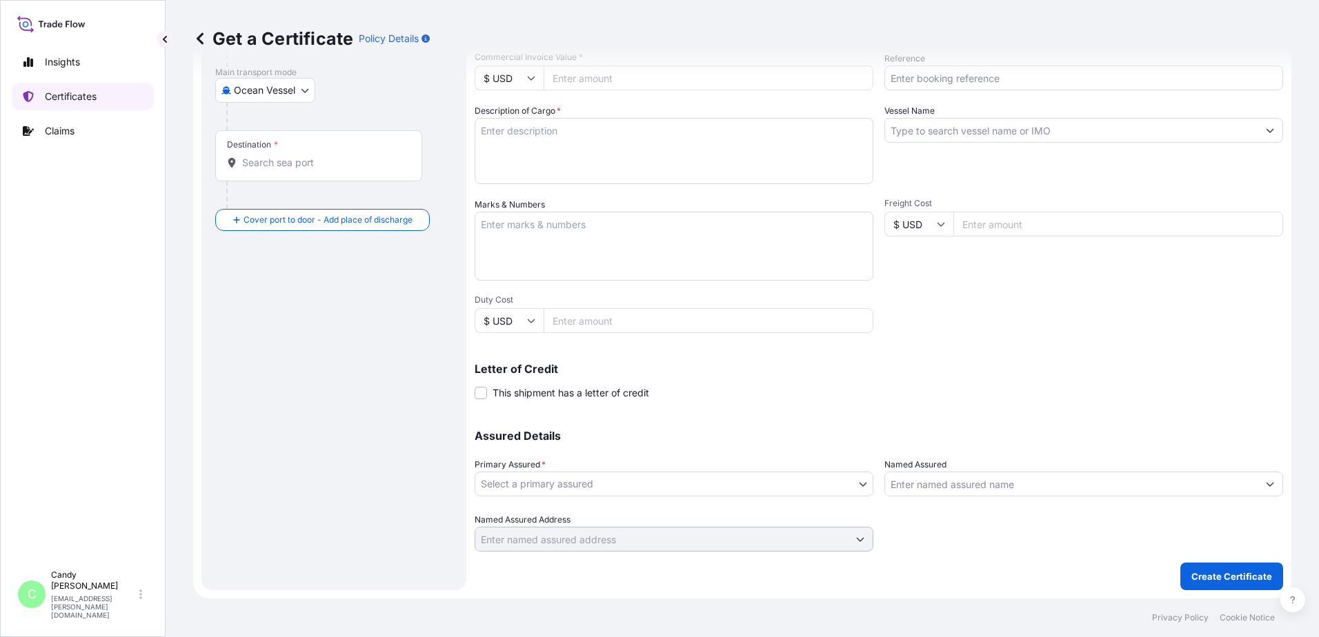
click at [80, 95] on p "Certificates" at bounding box center [71, 97] width 52 height 14
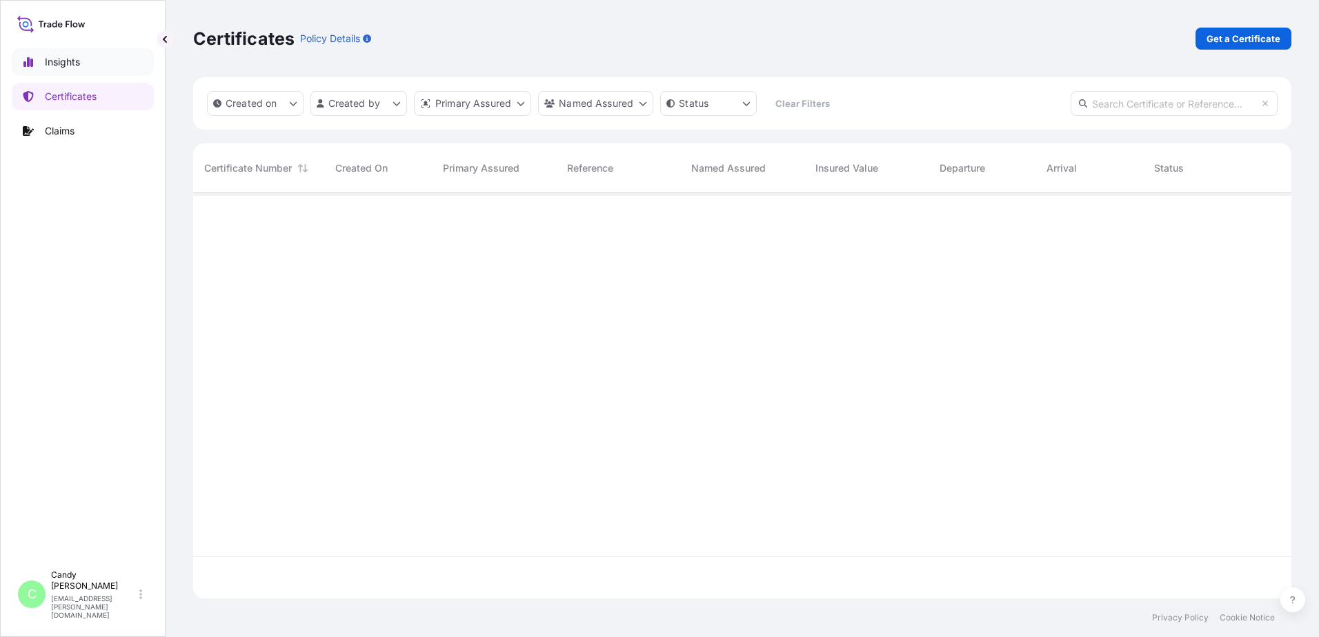
scroll to position [403, 1088]
click at [61, 20] on icon at bounding box center [51, 24] width 68 height 20
click at [61, 21] on icon at bounding box center [51, 24] width 68 height 20
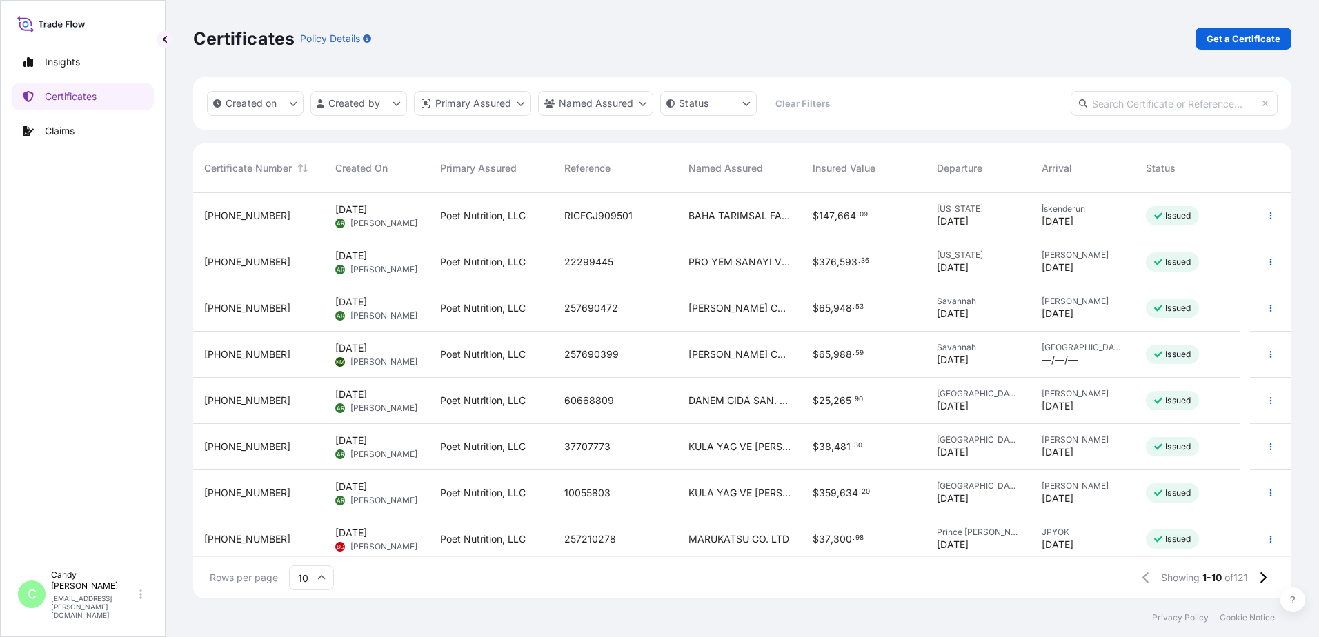
click at [55, 26] on icon at bounding box center [51, 24] width 68 height 20
click at [26, 28] on icon at bounding box center [51, 24] width 68 height 20
click at [55, 63] on p "Insights" at bounding box center [62, 62] width 35 height 14
select select "2025"
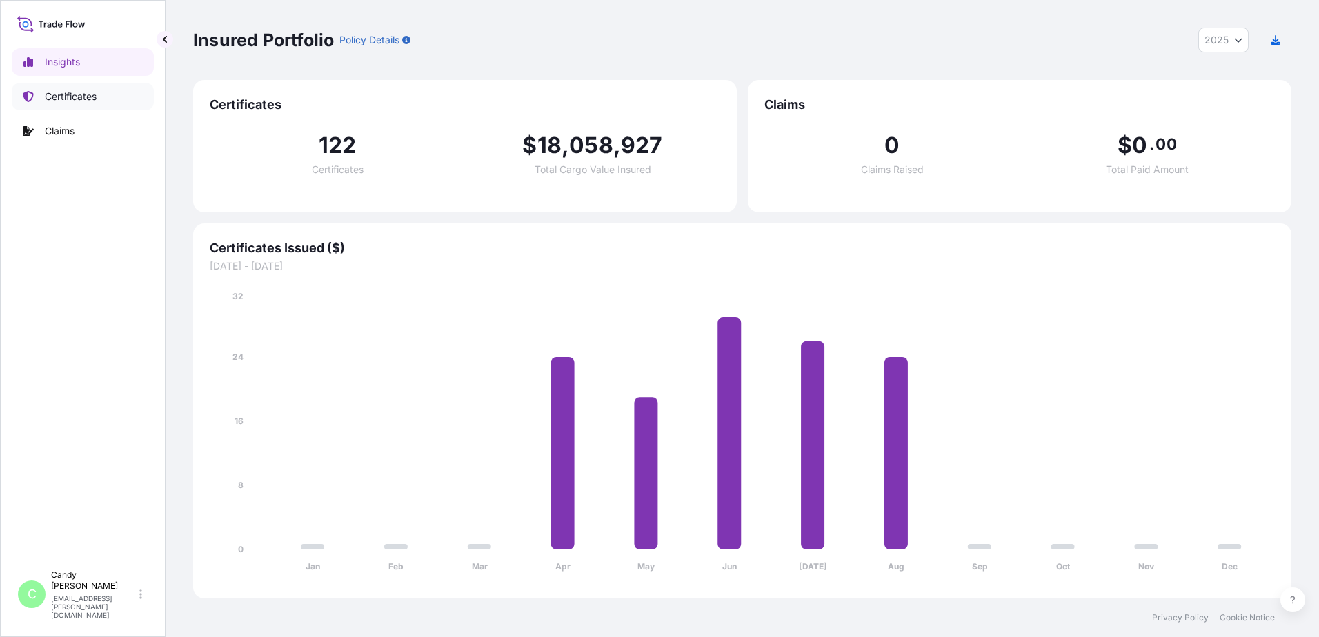
click at [69, 97] on p "Certificates" at bounding box center [71, 97] width 52 height 14
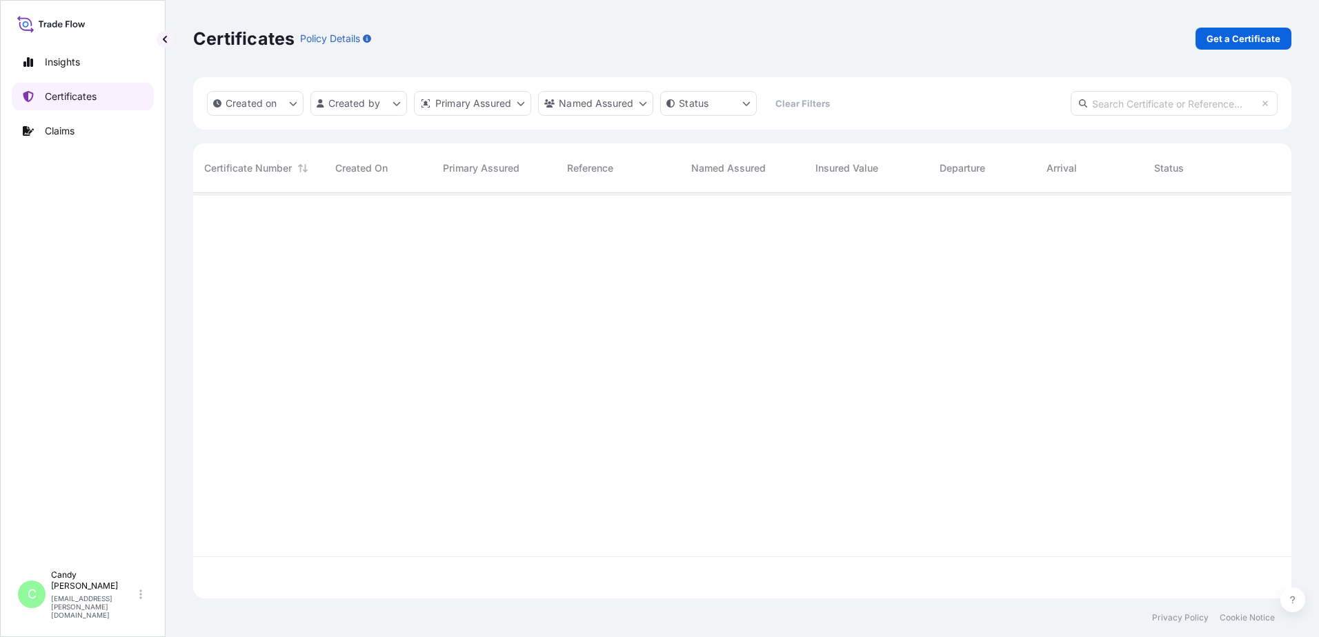
scroll to position [403, 1088]
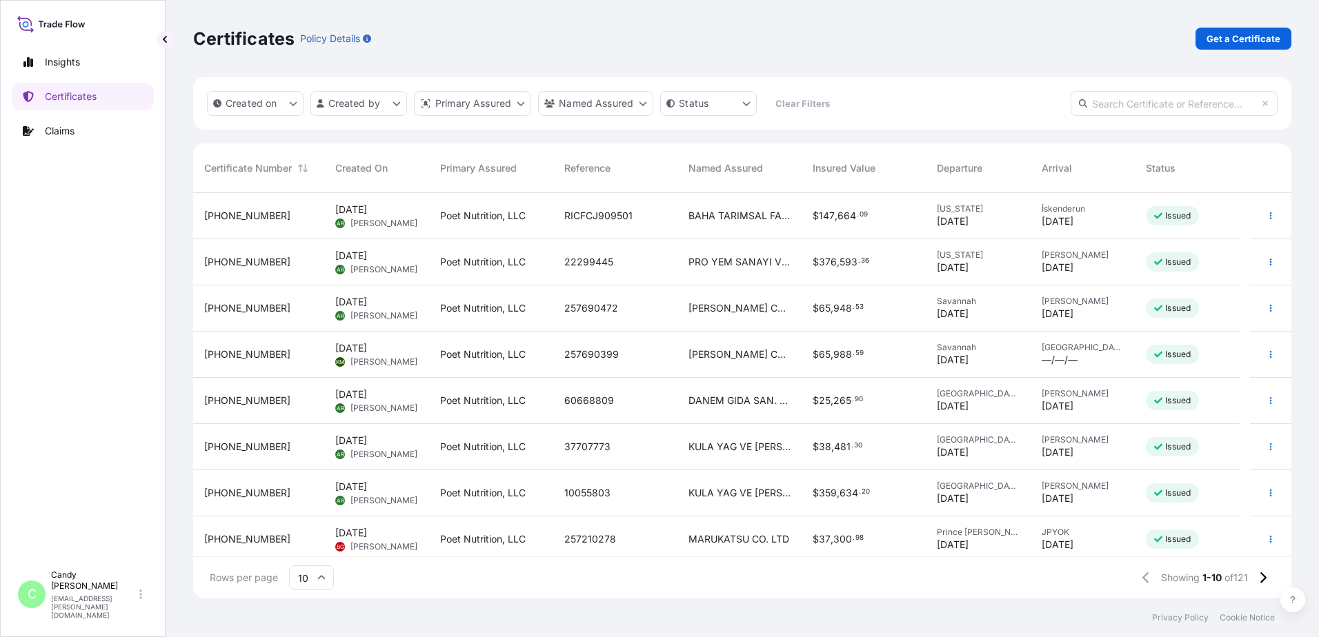
click at [735, 41] on div "Certificates Policy Details Get a Certificate" at bounding box center [742, 39] width 1098 height 22
click at [642, 104] on html "Insights Certificates Claims C [PERSON_NAME] [EMAIL_ADDRESS][PERSON_NAME][DOMAI…" at bounding box center [659, 318] width 1319 height 637
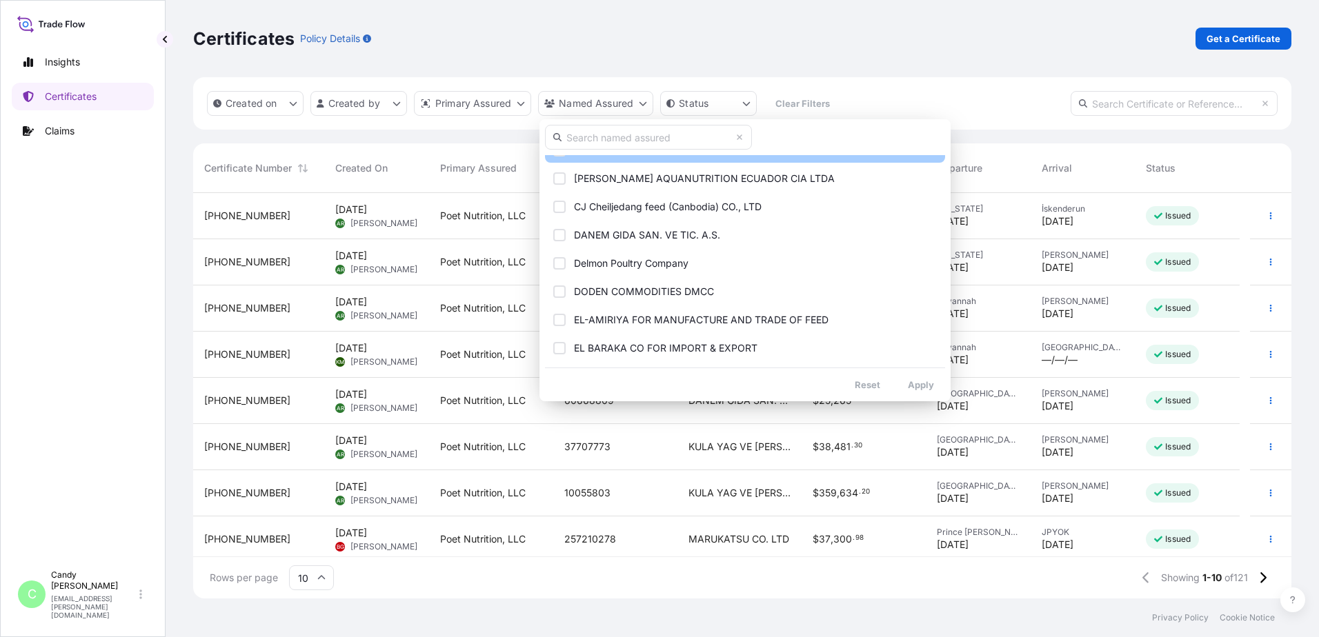
scroll to position [483, 0]
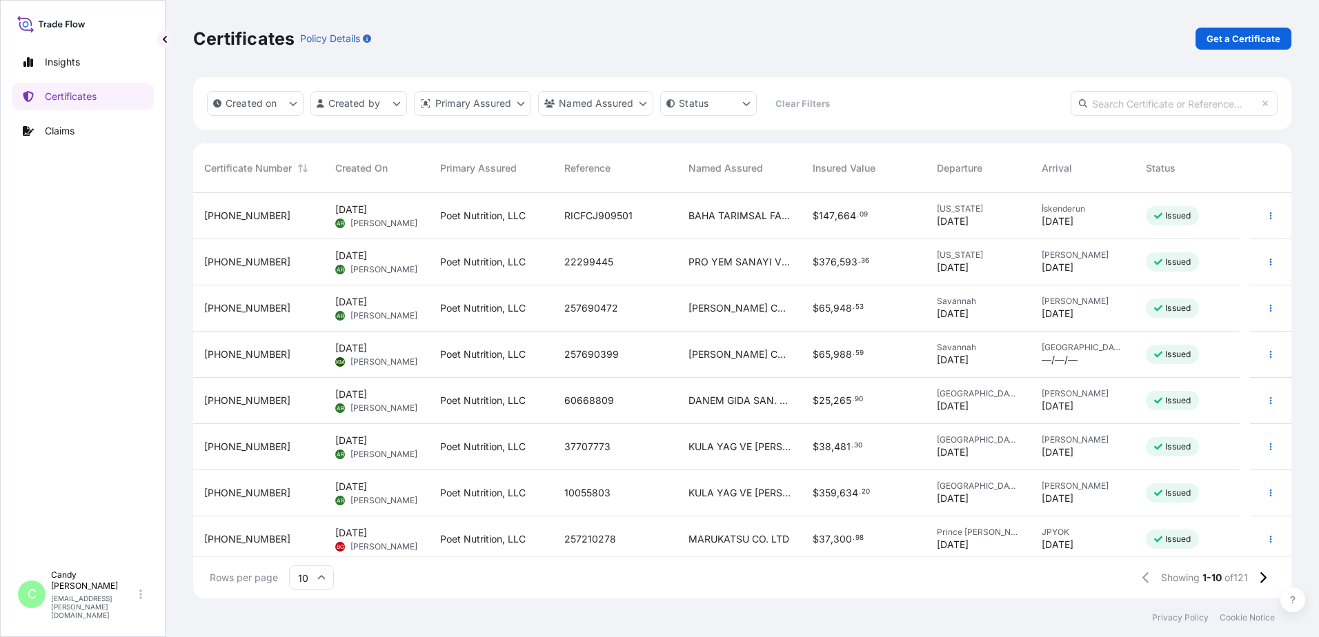
click at [865, 50] on html "Insights Certificates Claims C [PERSON_NAME] [EMAIL_ADDRESS][PERSON_NAME][DOMAI…" at bounding box center [659, 318] width 1319 height 637
